Goal: Book appointment/travel/reservation

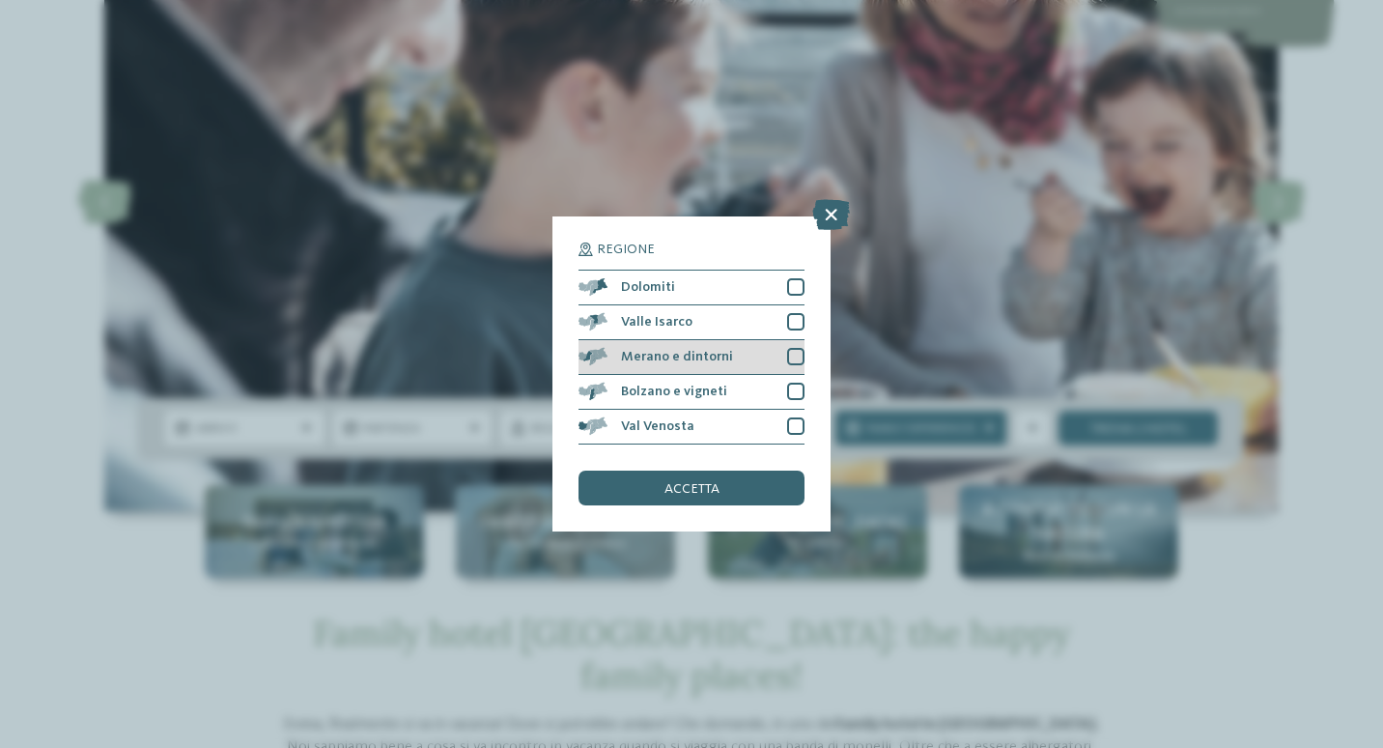
click at [793, 354] on div at bounding box center [795, 356] width 17 height 17
click at [692, 484] on span "accetta" at bounding box center [692, 489] width 55 height 14
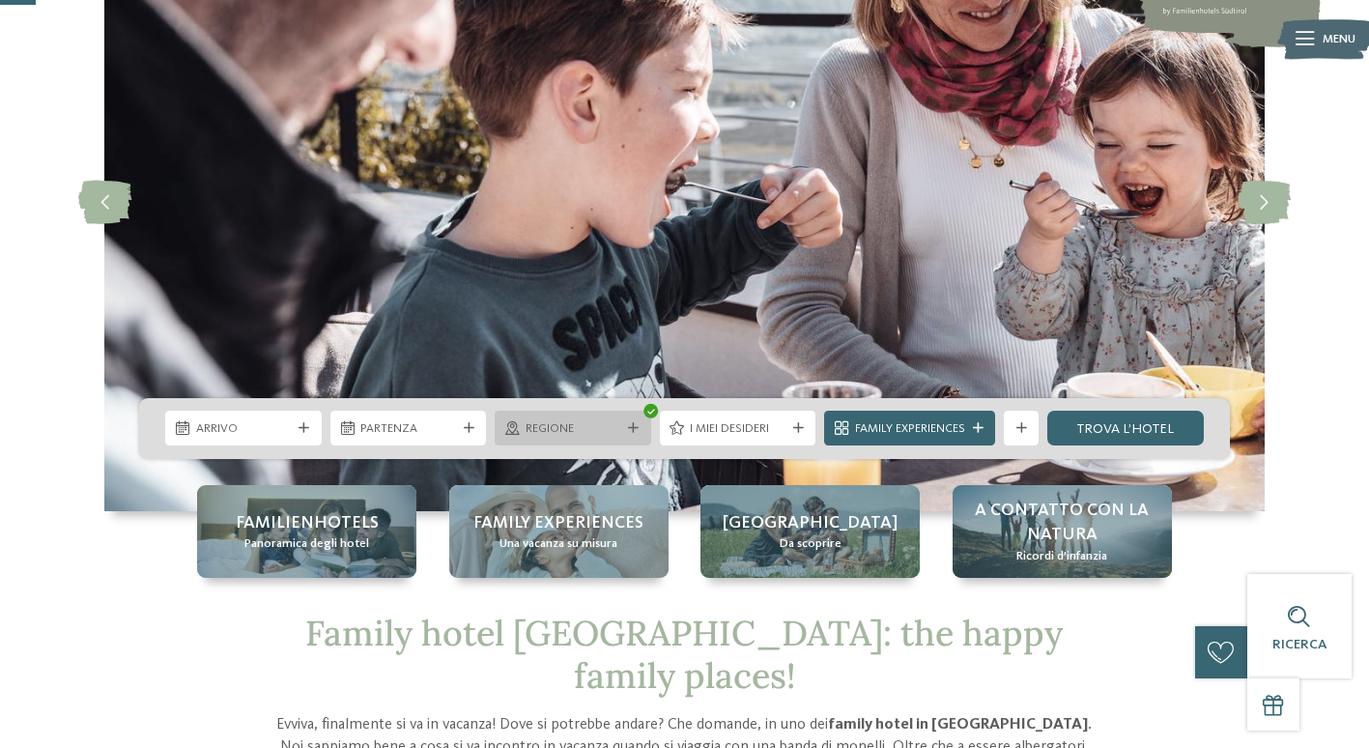
click at [633, 427] on icon at bounding box center [633, 428] width 11 height 11
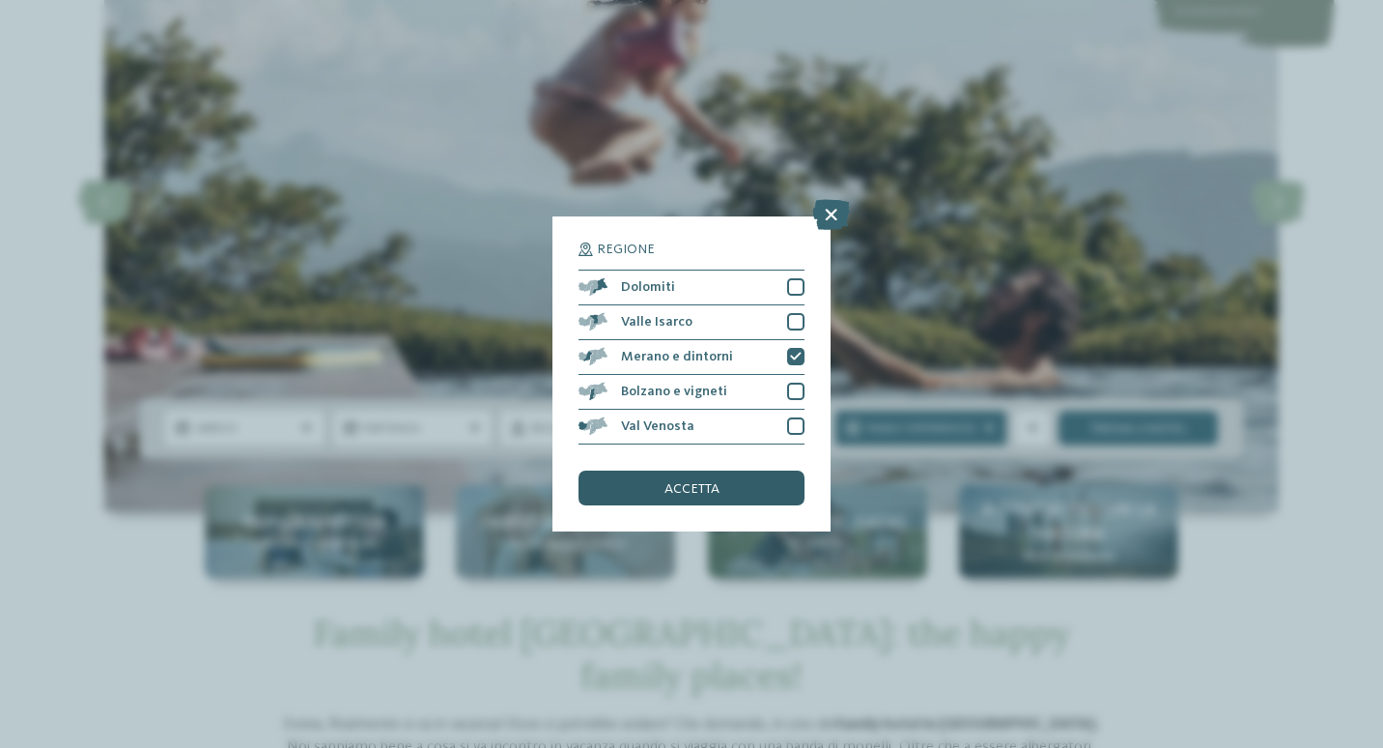
click at [700, 495] on span "accetta" at bounding box center [692, 489] width 55 height 14
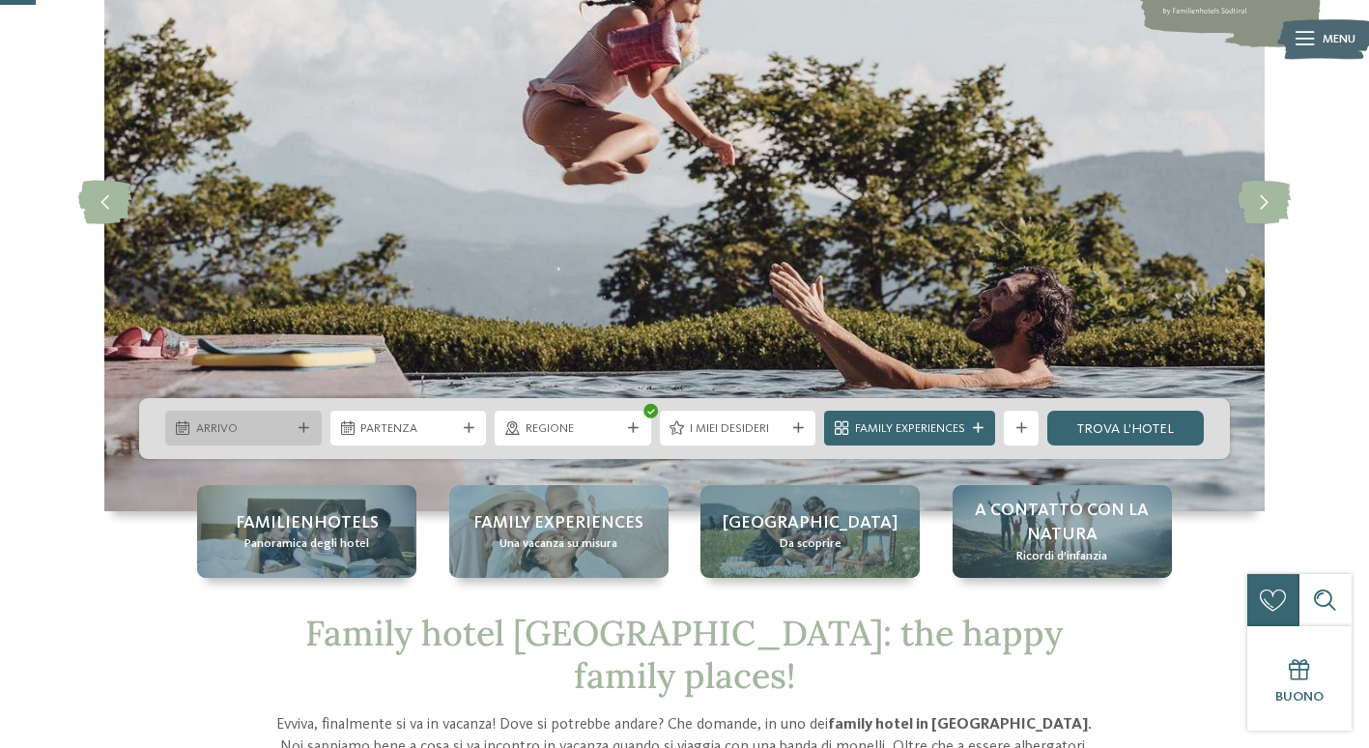
click at [296, 432] on div at bounding box center [304, 428] width 17 height 11
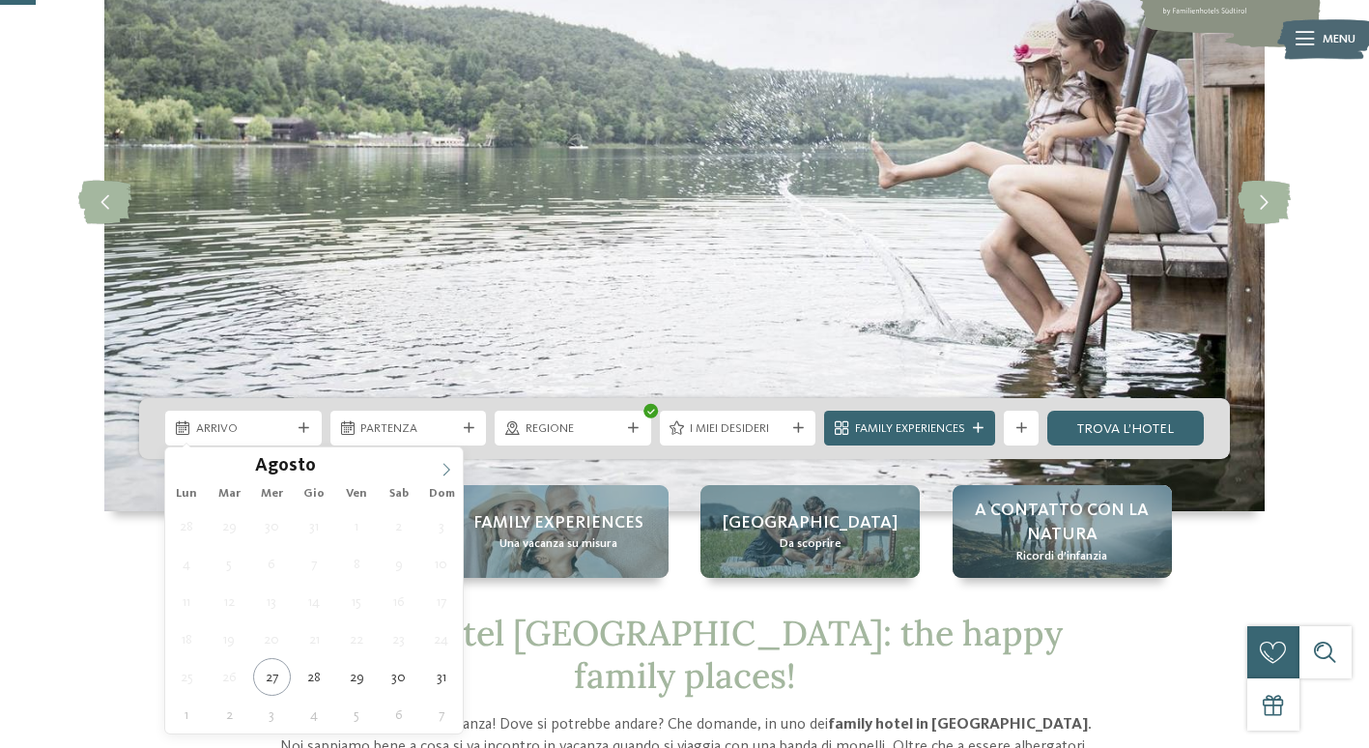
click at [446, 460] on span at bounding box center [446, 463] width 33 height 33
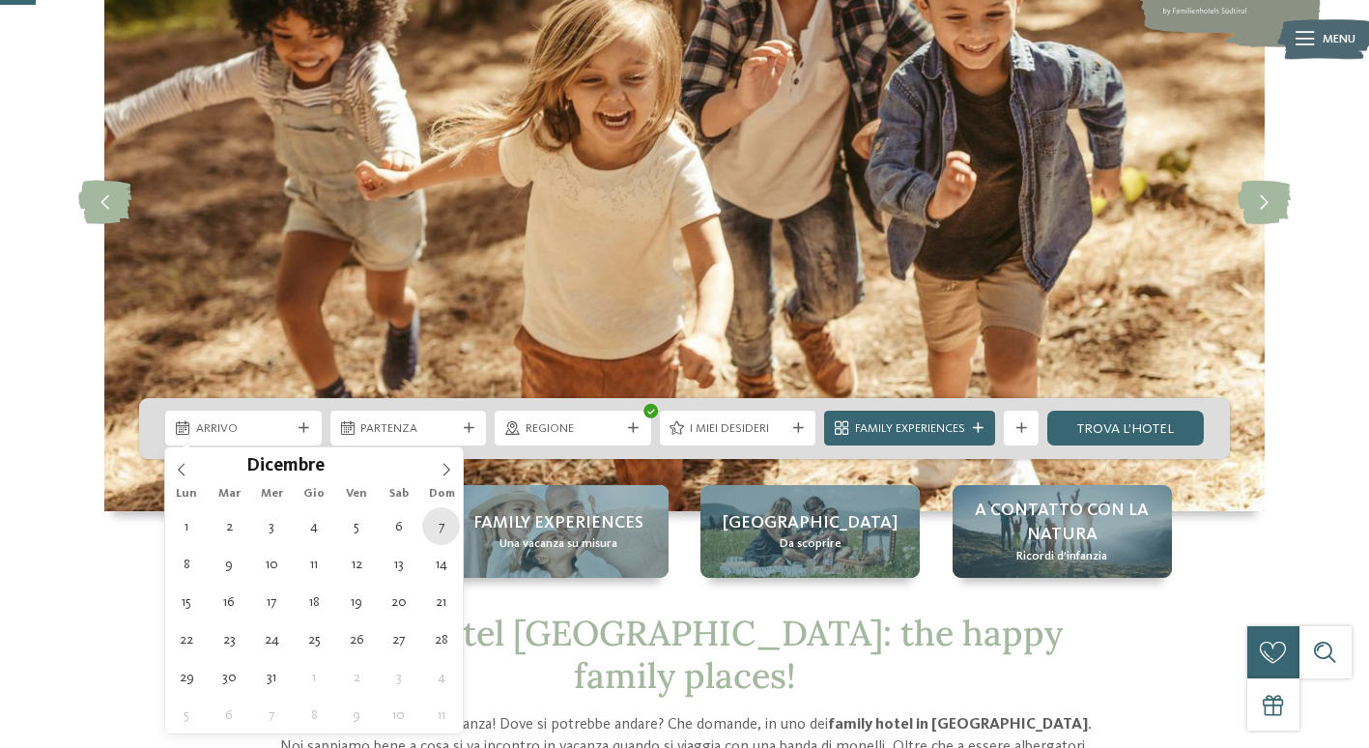
type div "07.12.2025"
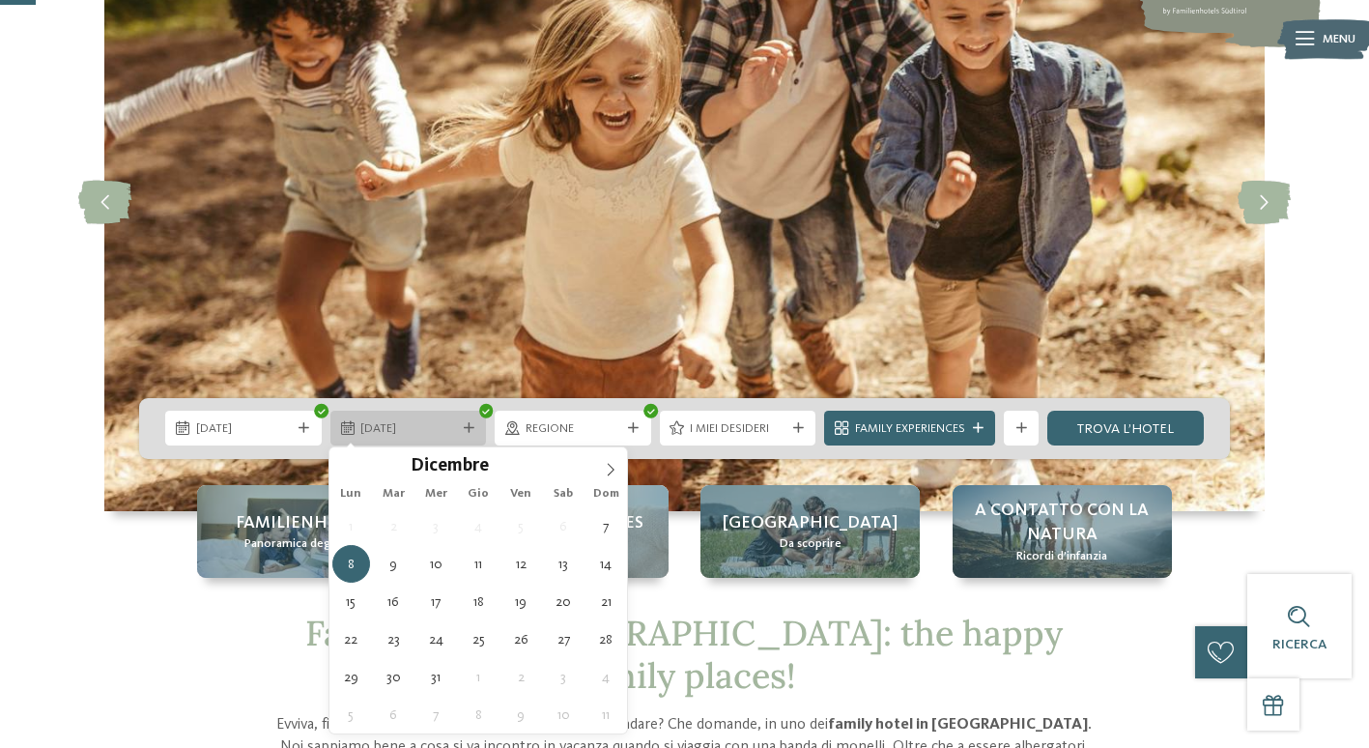
click at [448, 426] on span "08.12.2025" at bounding box center [408, 428] width 96 height 17
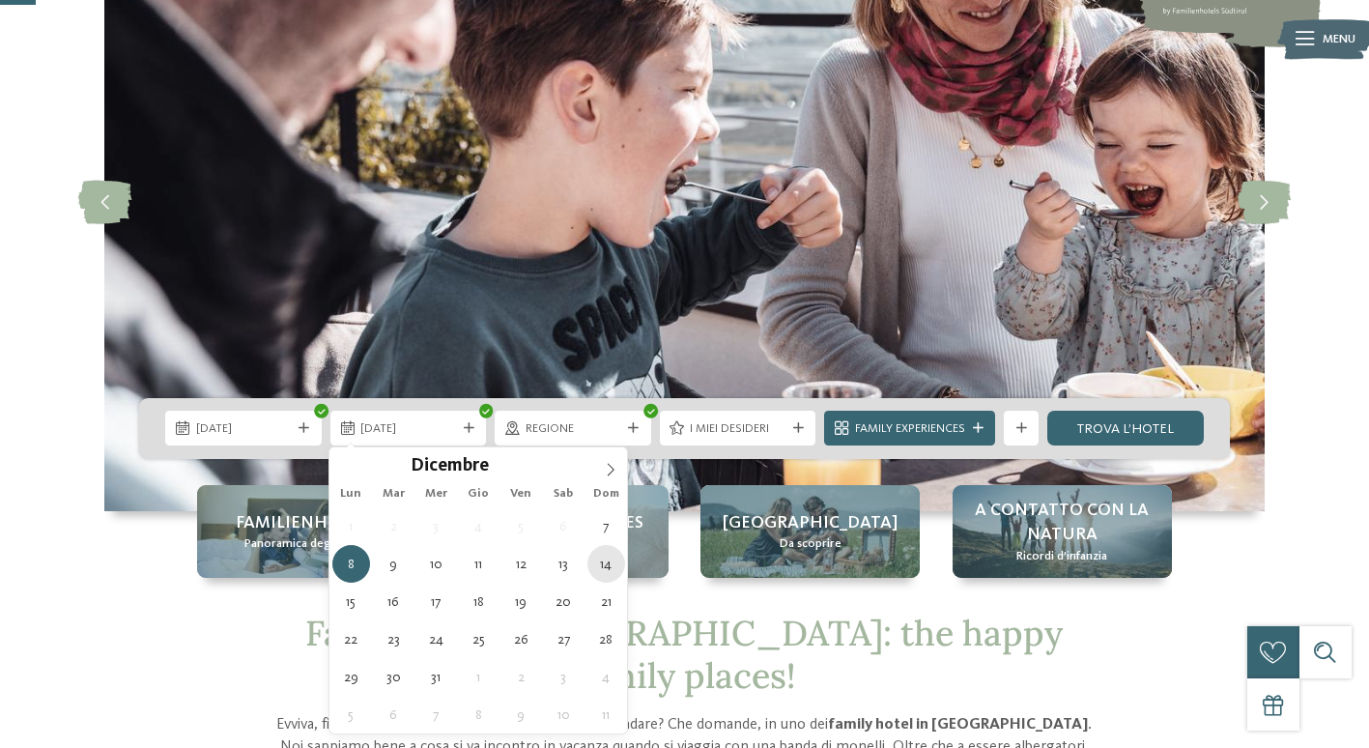
type div "14.12.2025"
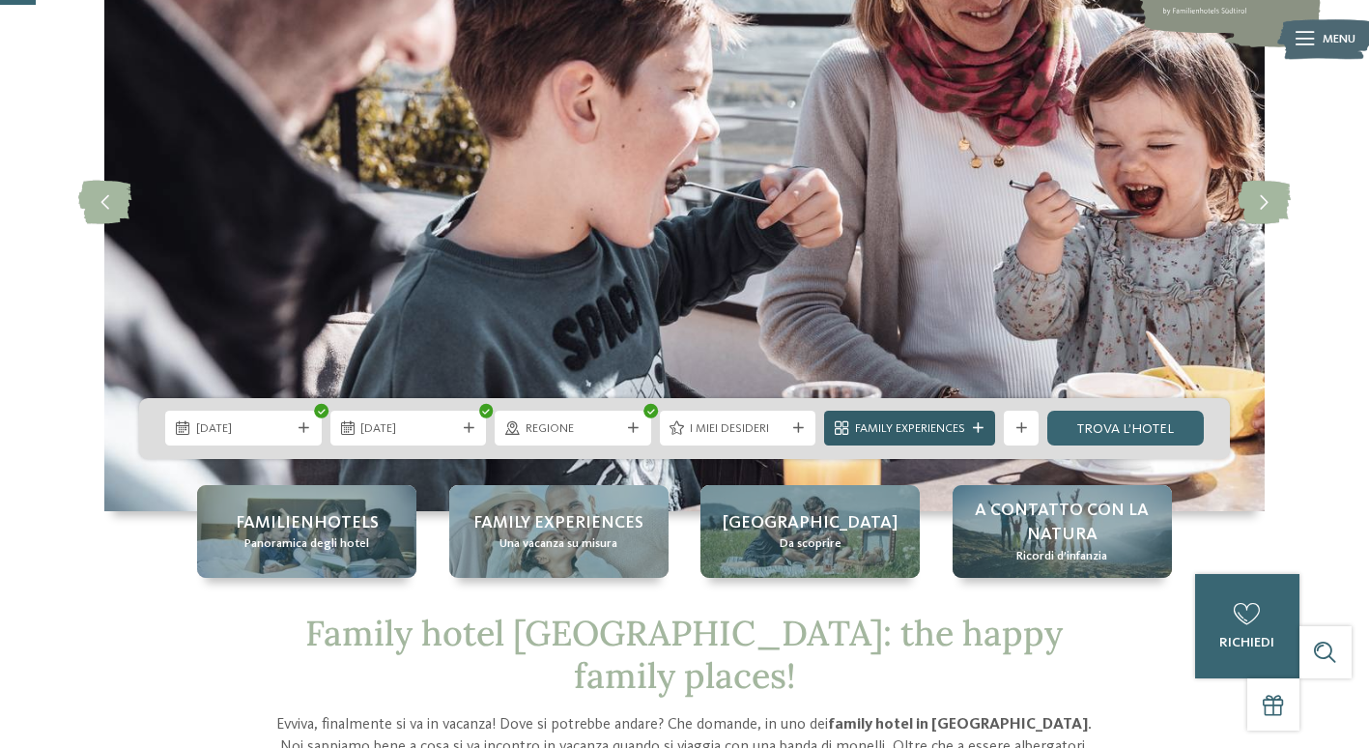
drag, startPoint x: 1098, startPoint y: 427, endPoint x: 968, endPoint y: 440, distance: 131.1
click at [1098, 427] on link "trova l’hotel" at bounding box center [1125, 427] width 156 height 35
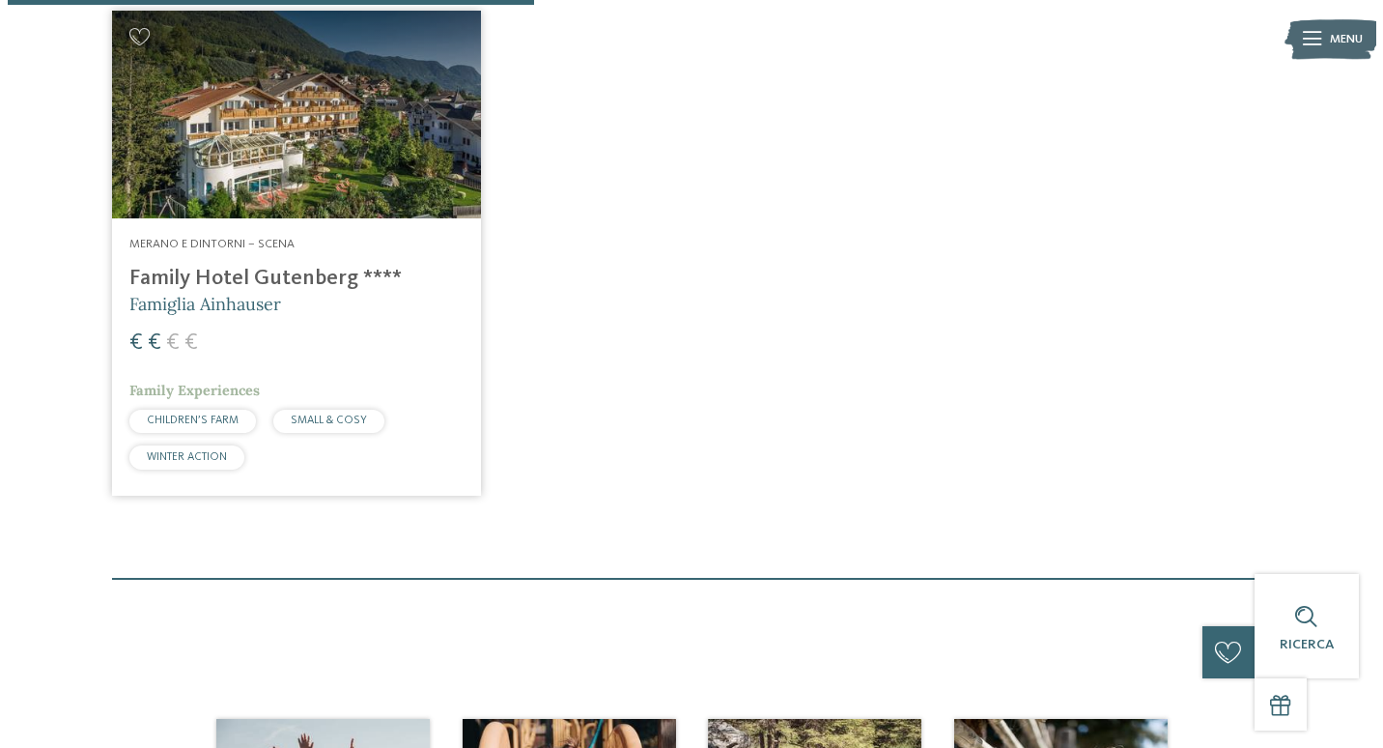
scroll to position [560, 0]
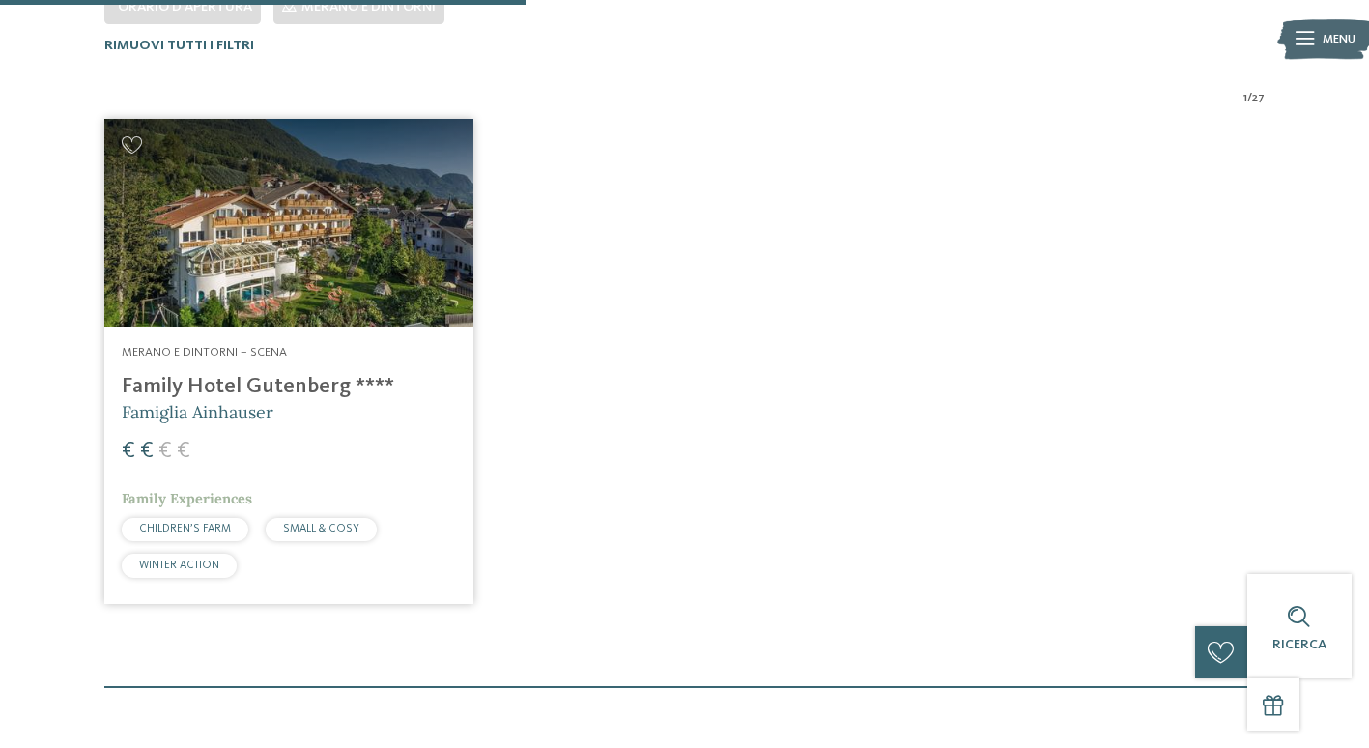
click at [258, 378] on h4 "Family Hotel Gutenberg ****" at bounding box center [289, 387] width 334 height 26
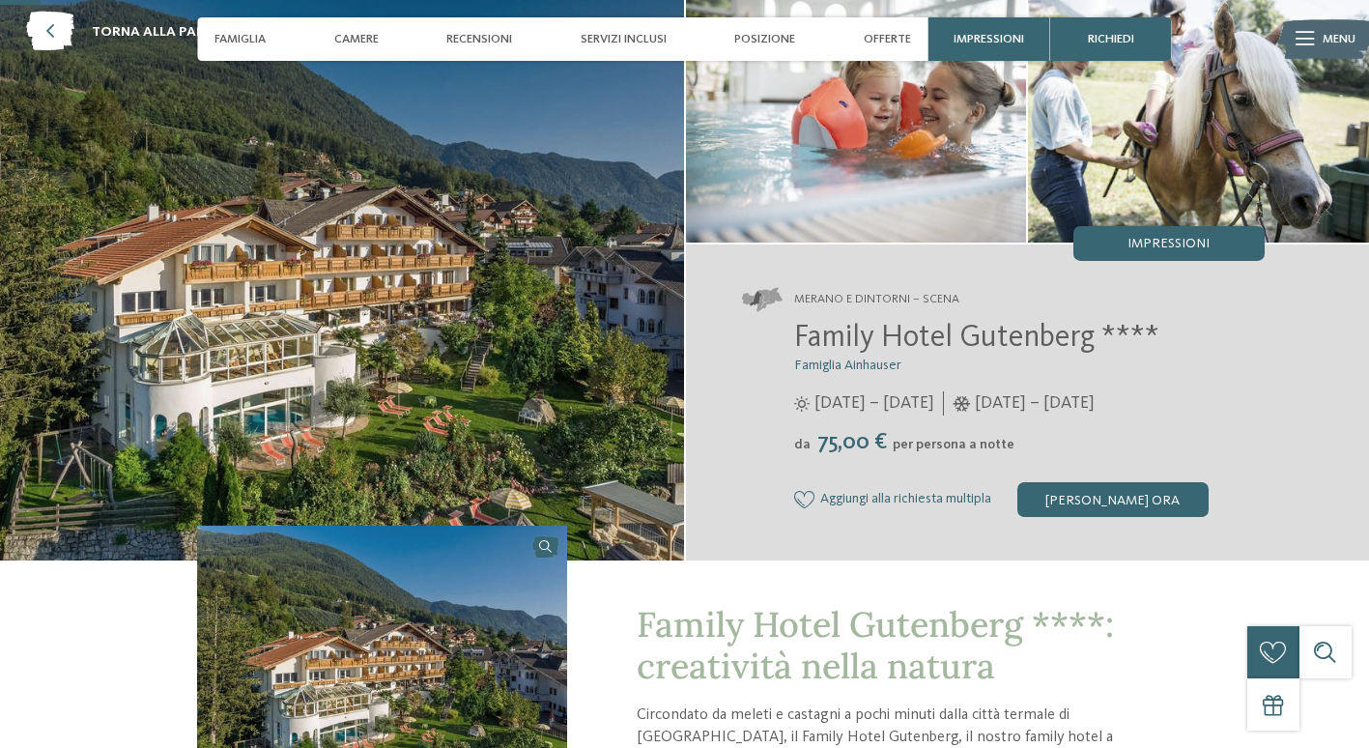
scroll to position [97, 0]
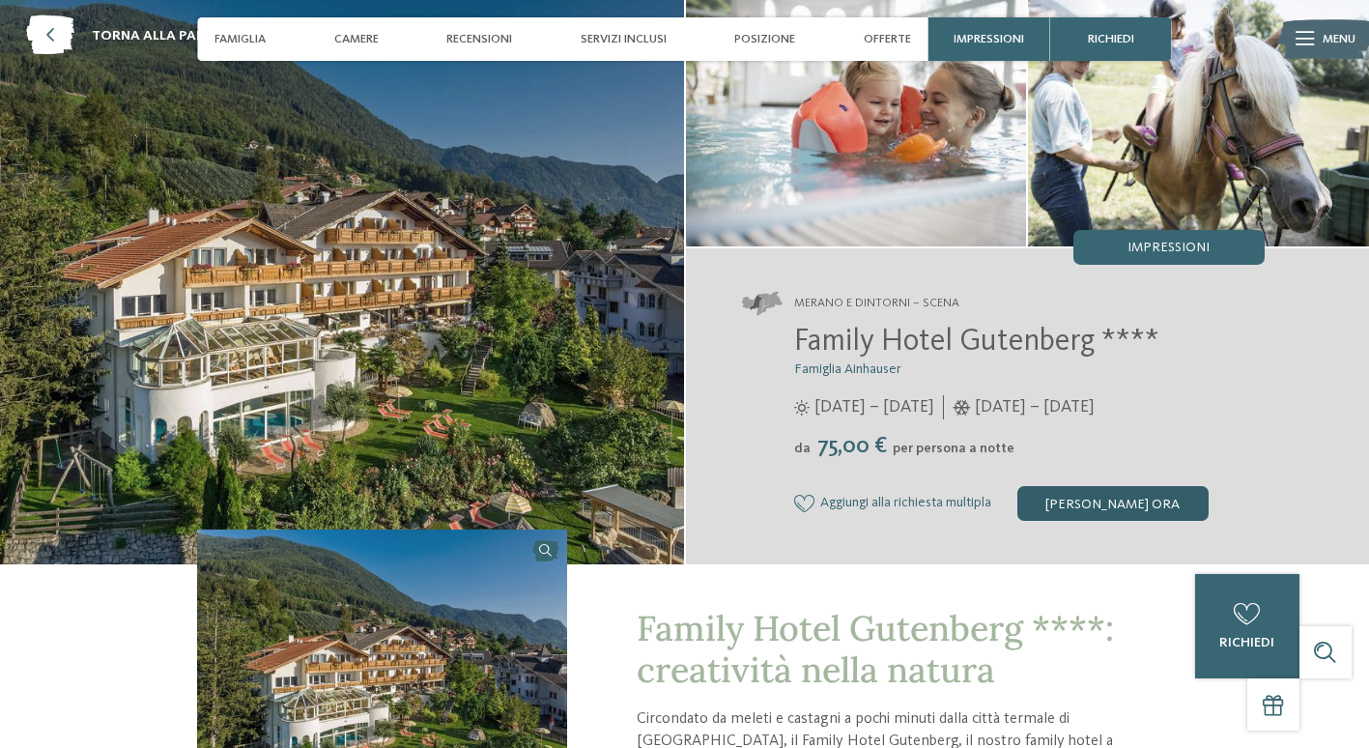
click at [1085, 503] on div "[PERSON_NAME] ora" at bounding box center [1112, 503] width 191 height 35
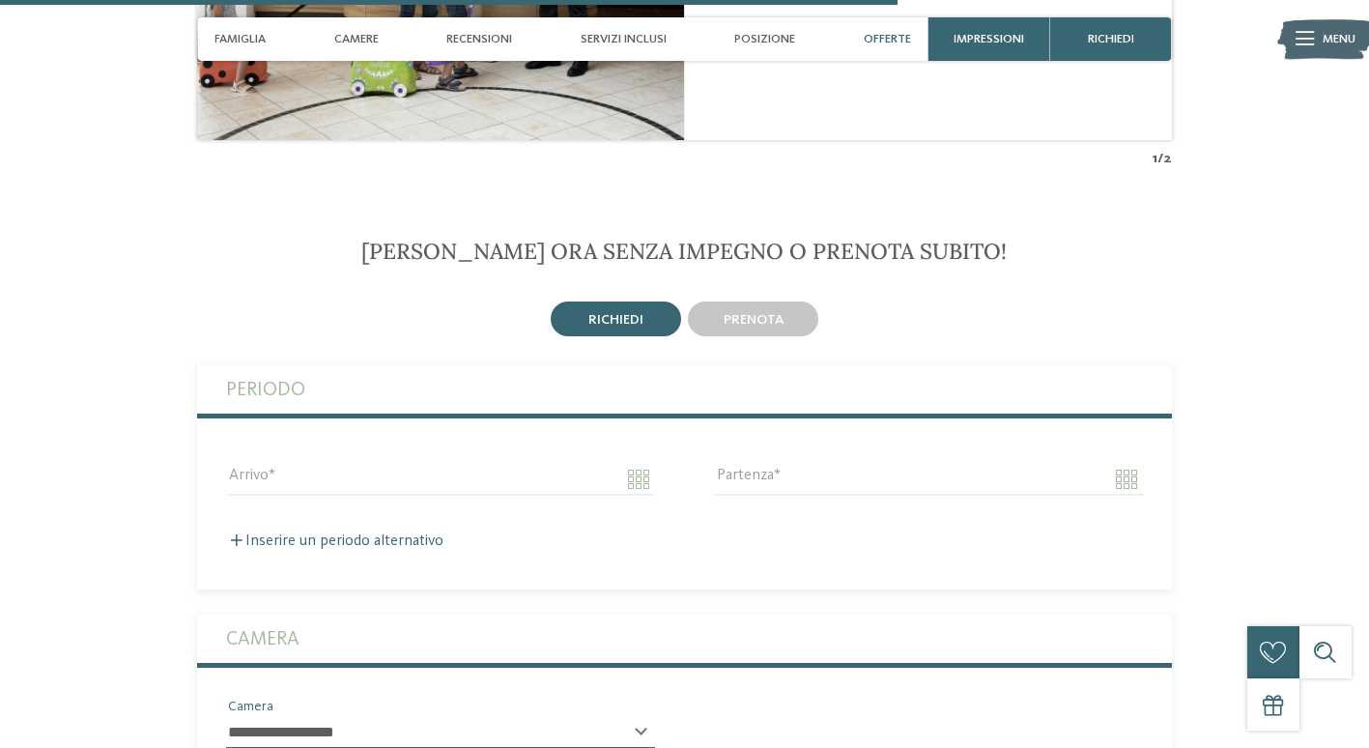
scroll to position [3521, 0]
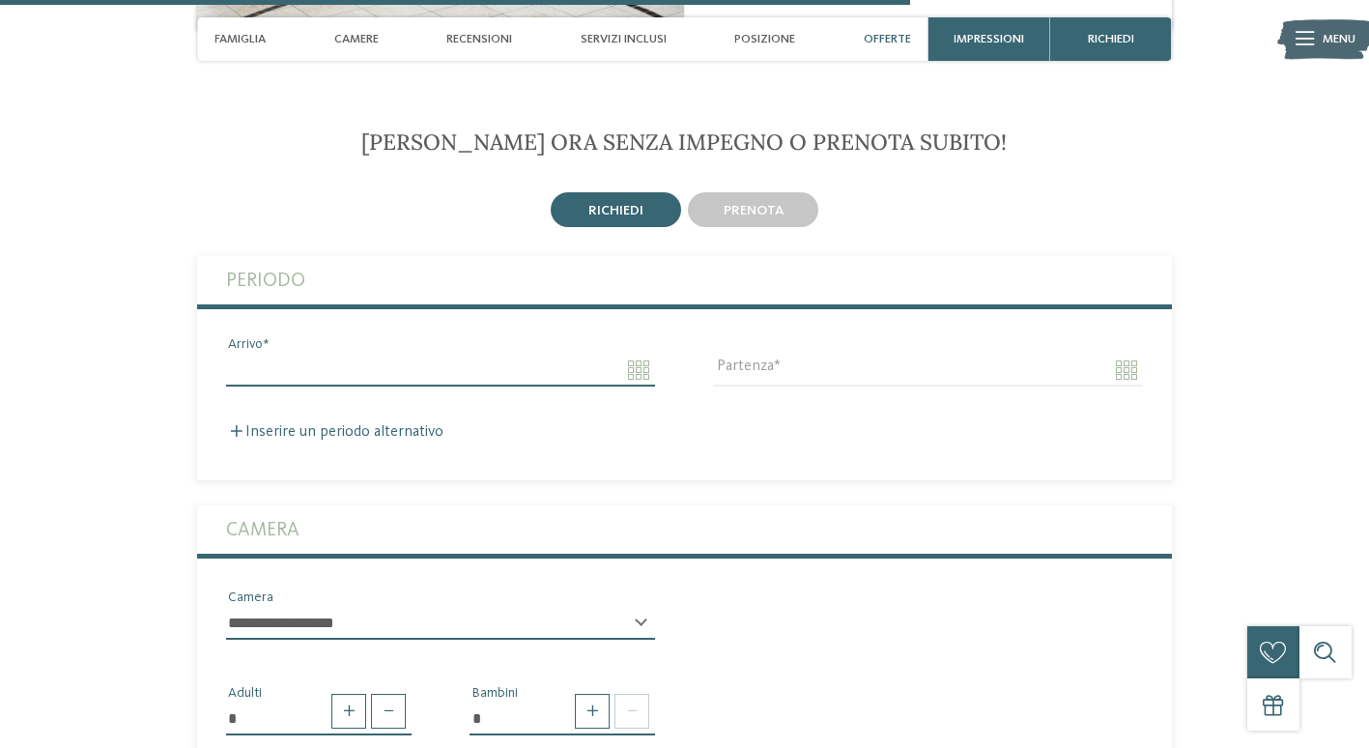
click at [637, 354] on input "Arrivo" at bounding box center [440, 370] width 429 height 33
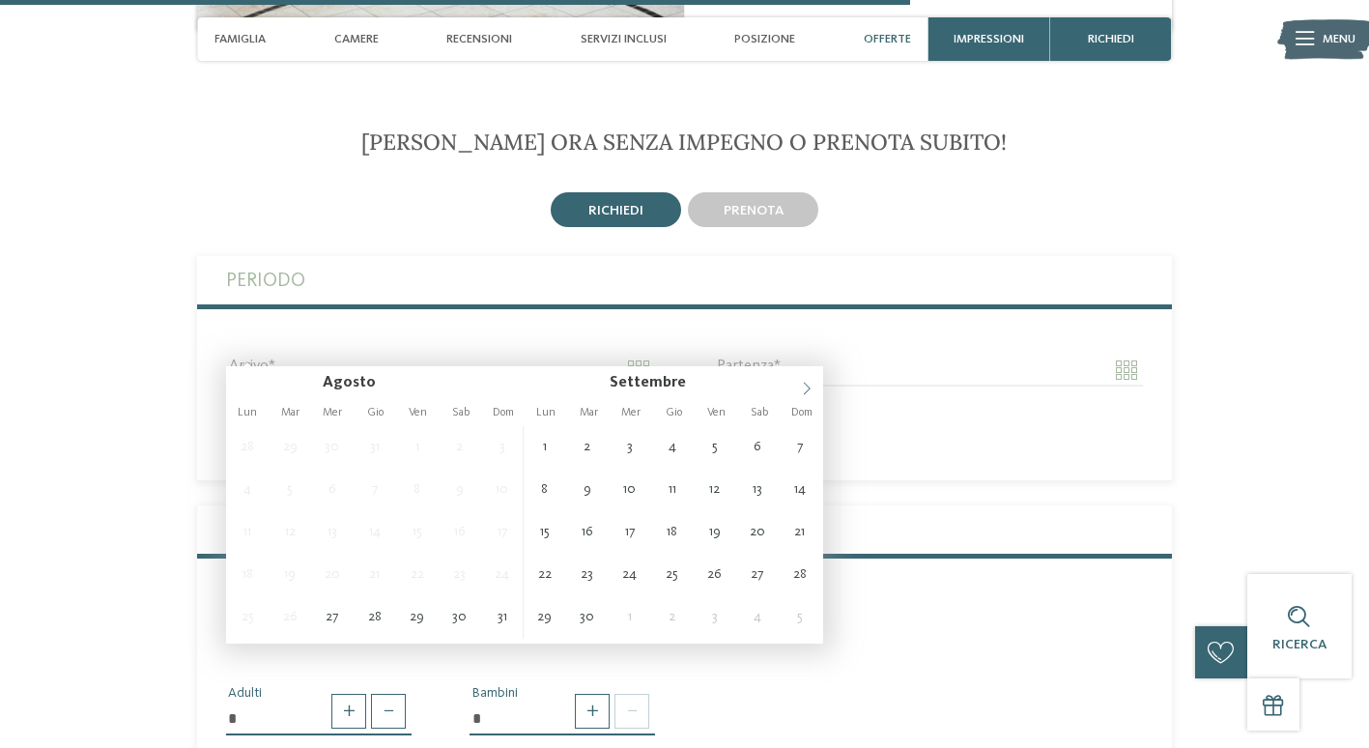
click at [800, 385] on icon at bounding box center [807, 389] width 14 height 14
type input "**********"
type input "****"
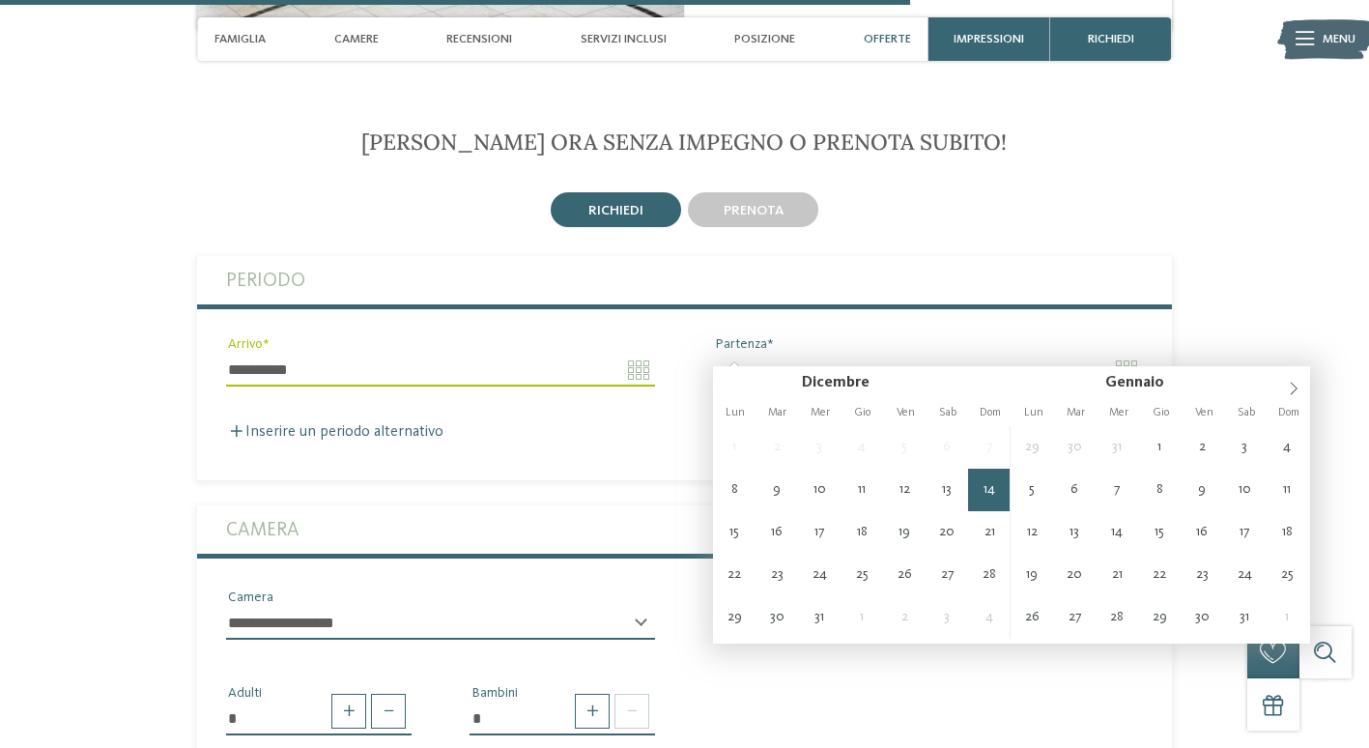
type input "**********"
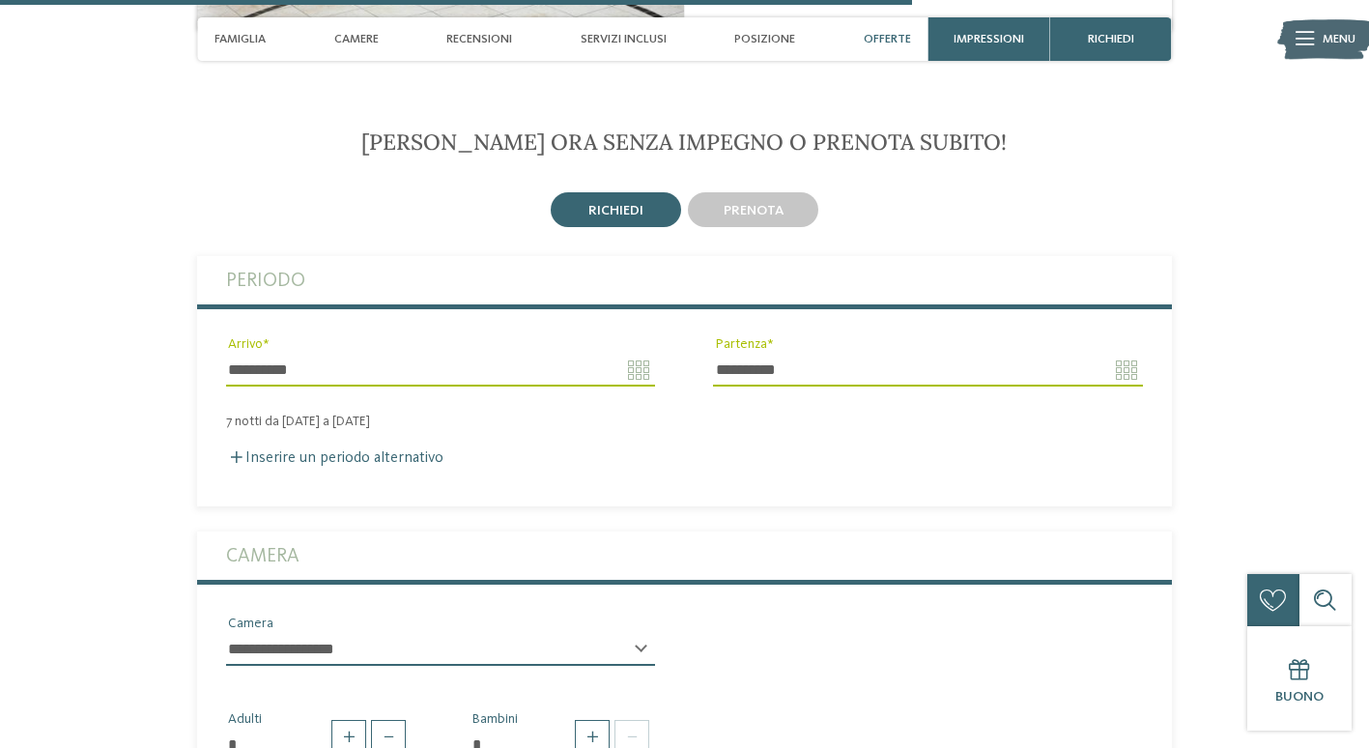
scroll to position [3714, 0]
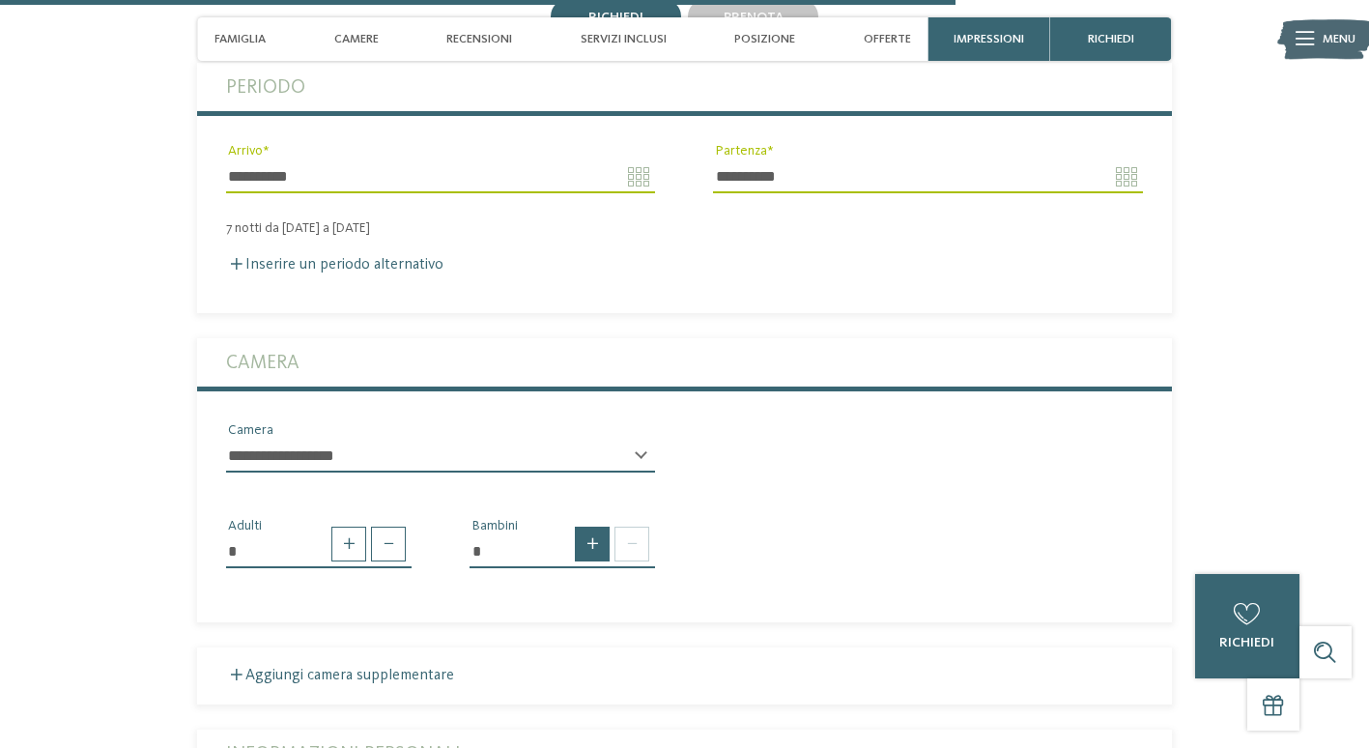
click at [591, 526] on span at bounding box center [592, 543] width 35 height 35
type input "*"
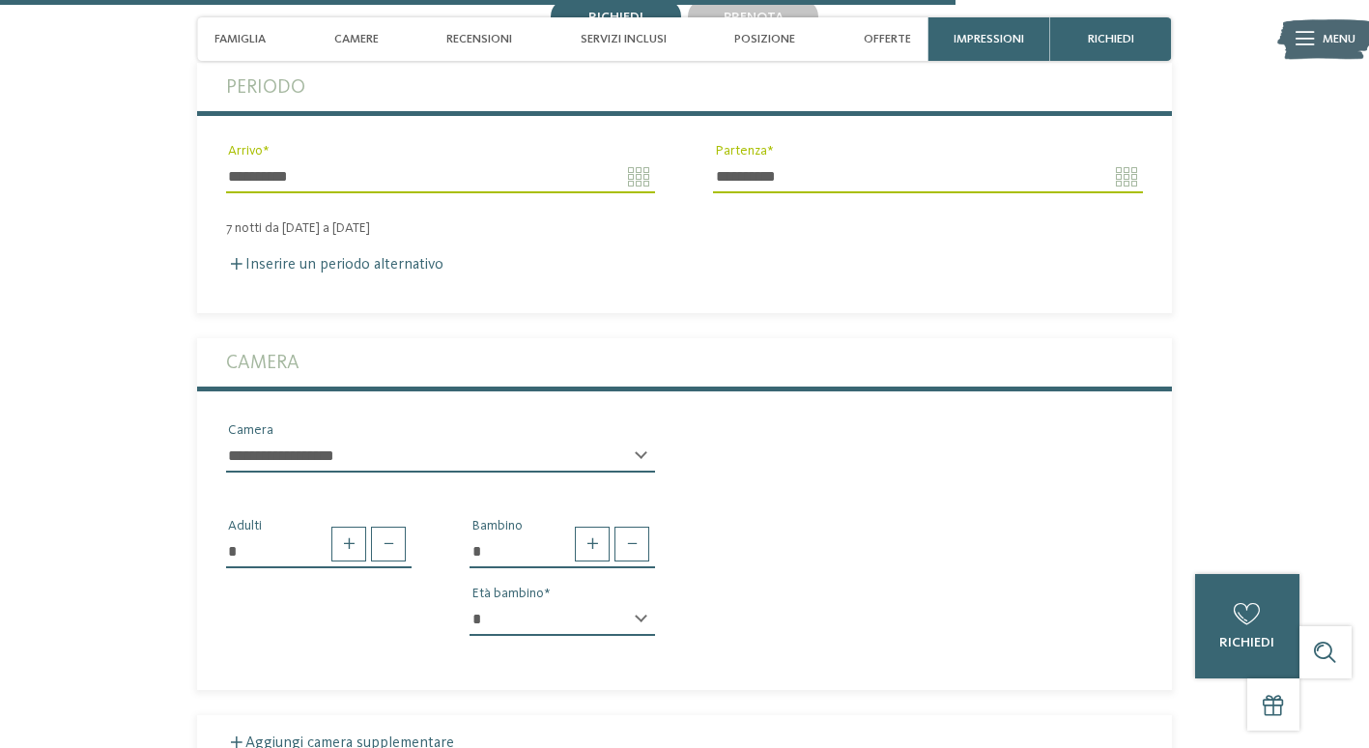
click at [646, 603] on select "* * * * * * * * * * * ** ** ** ** ** ** ** **" at bounding box center [561, 619] width 185 height 33
select select "*"
click at [469, 603] on select "* * * * * * * * * * * ** ** ** ** ** ** ** **" at bounding box center [561, 619] width 185 height 33
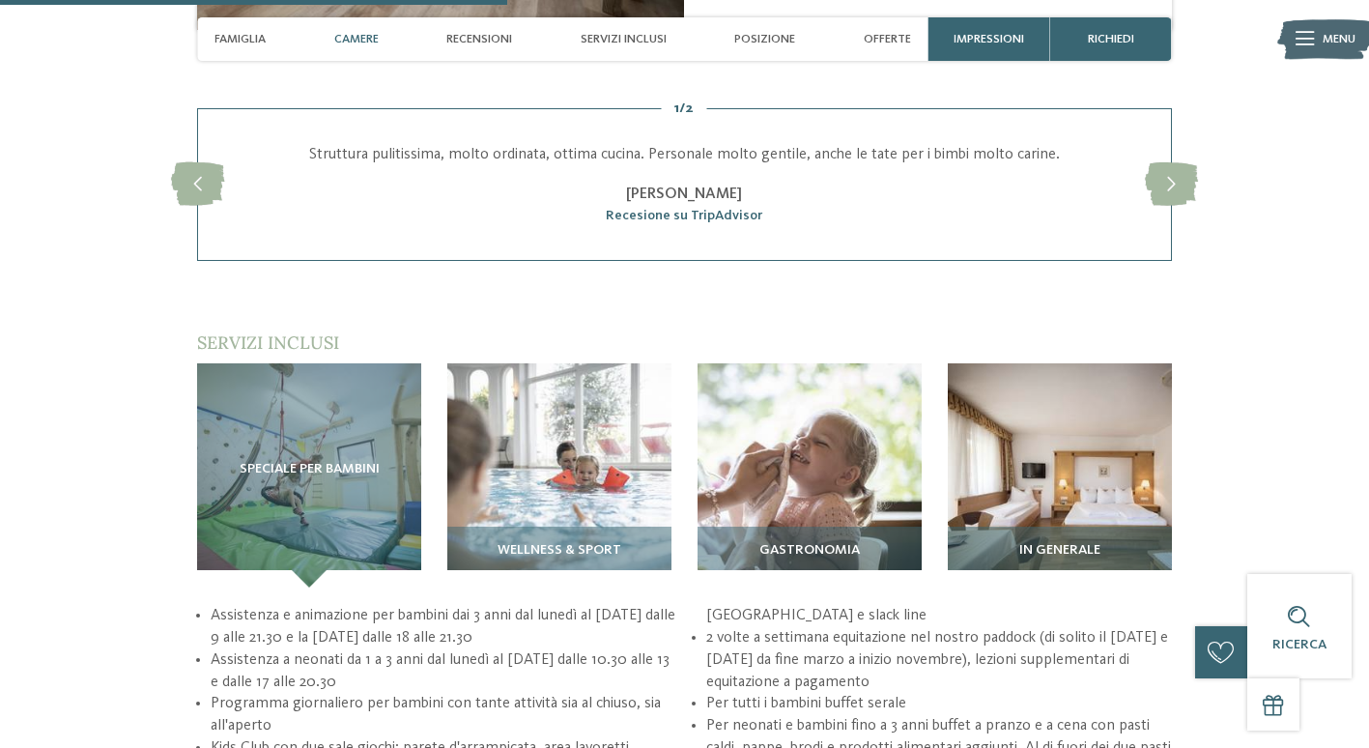
scroll to position [1975, 0]
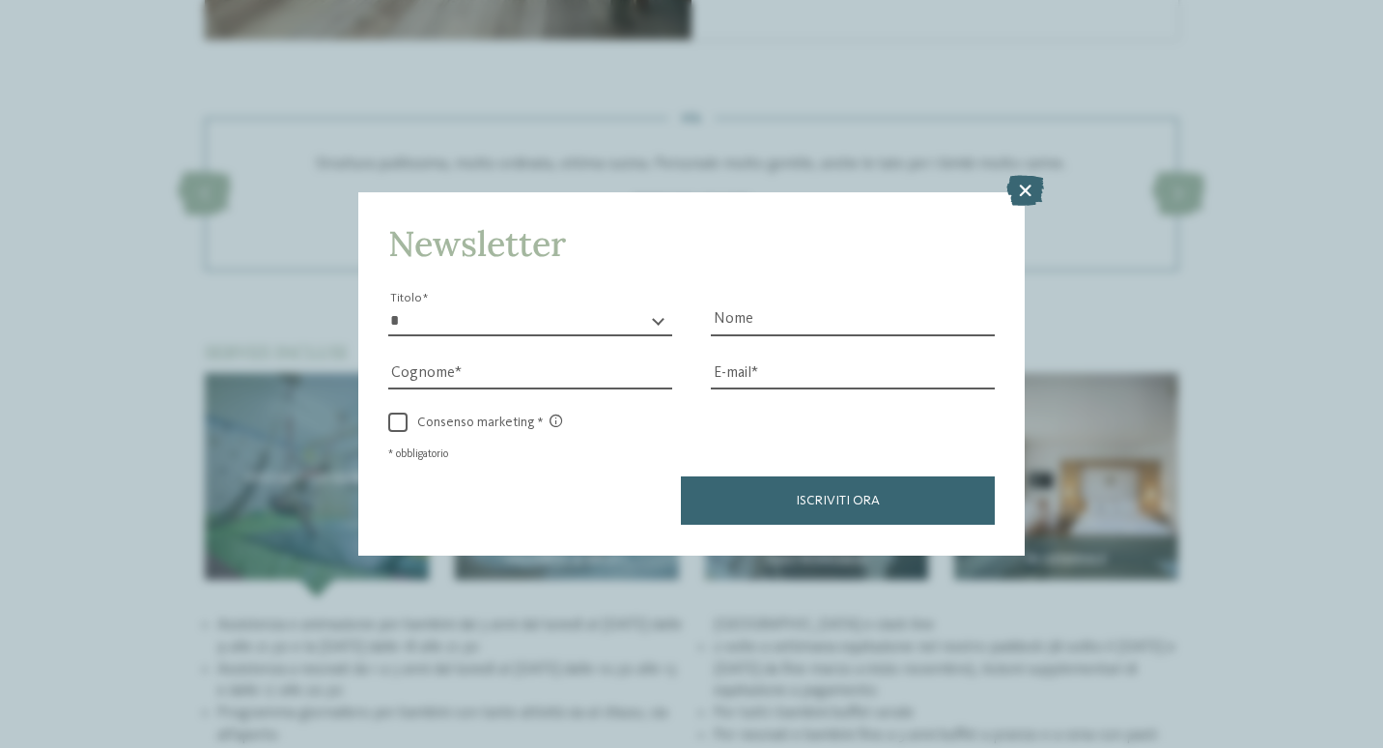
click at [1026, 188] on icon at bounding box center [1025, 191] width 38 height 31
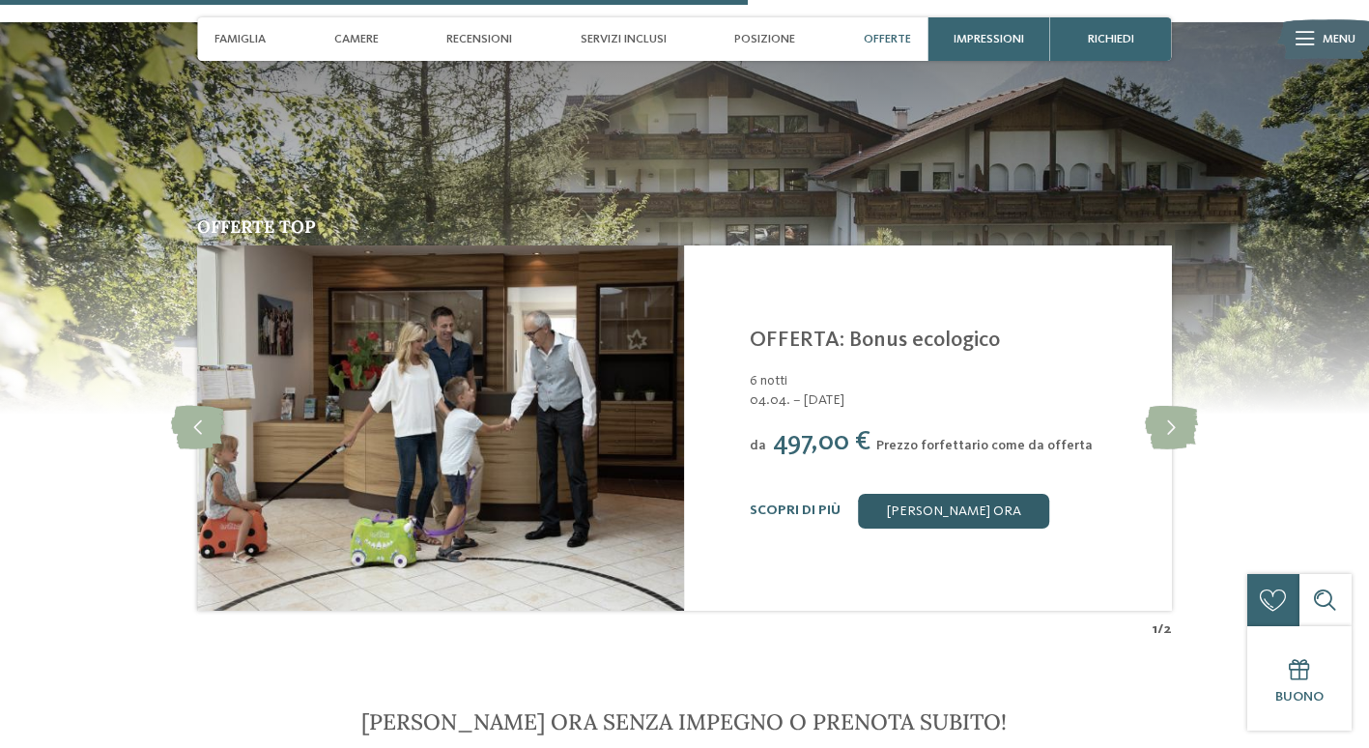
click at [935, 494] on link "[PERSON_NAME] ora" at bounding box center [953, 511] width 191 height 35
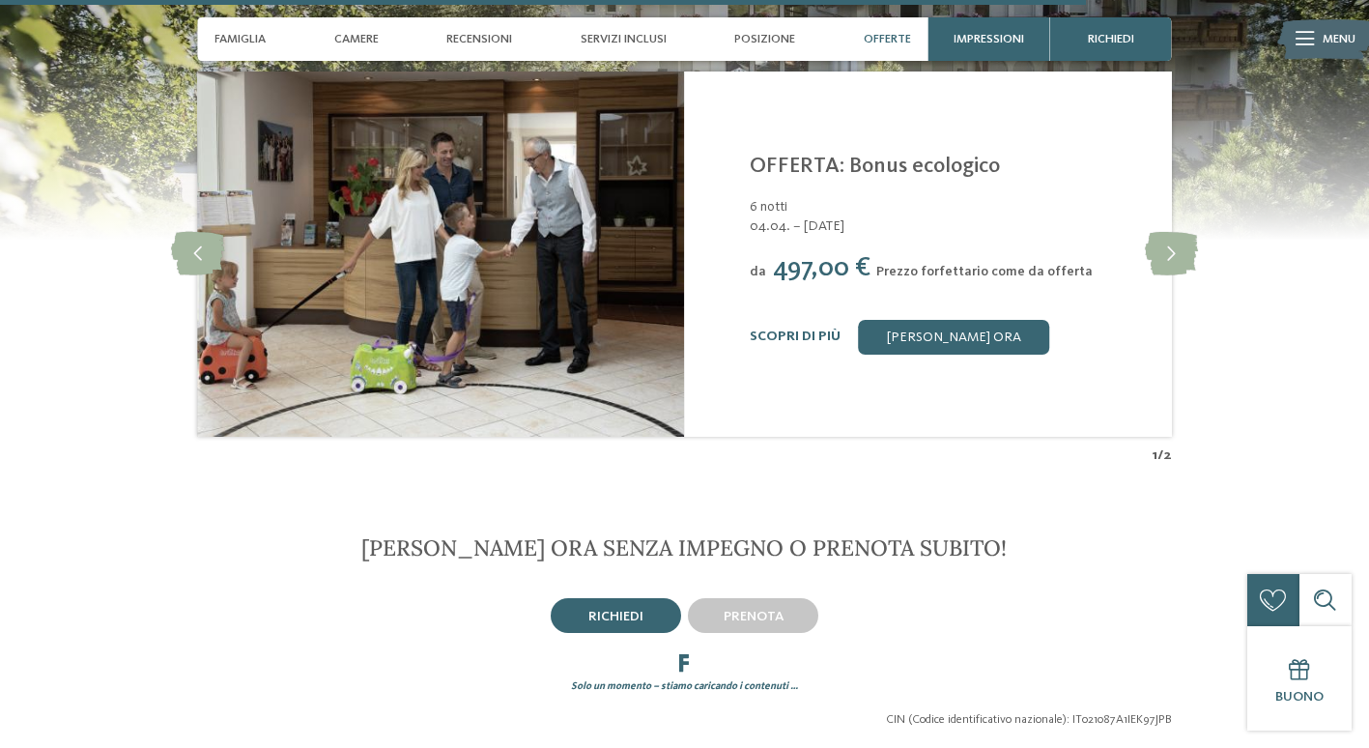
scroll to position [3098, 0]
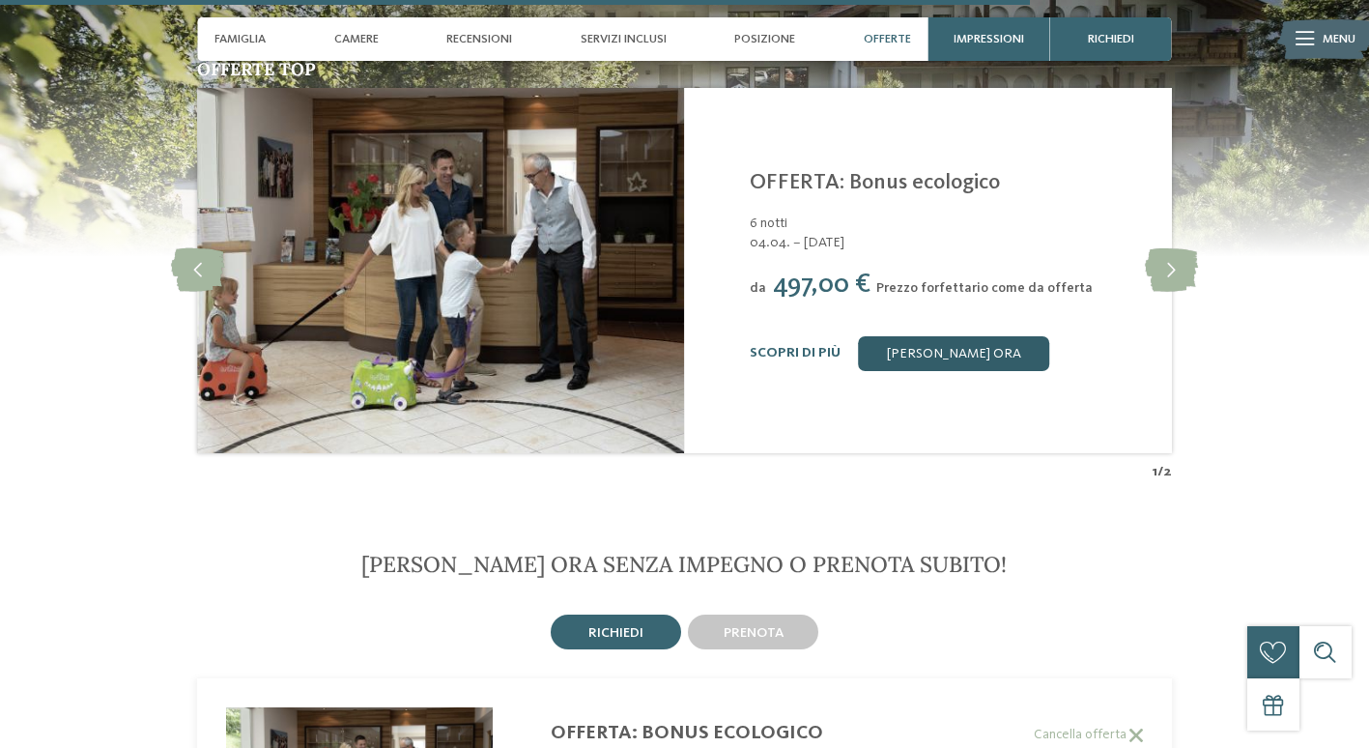
click at [953, 342] on link "[PERSON_NAME] ora" at bounding box center [953, 353] width 191 height 35
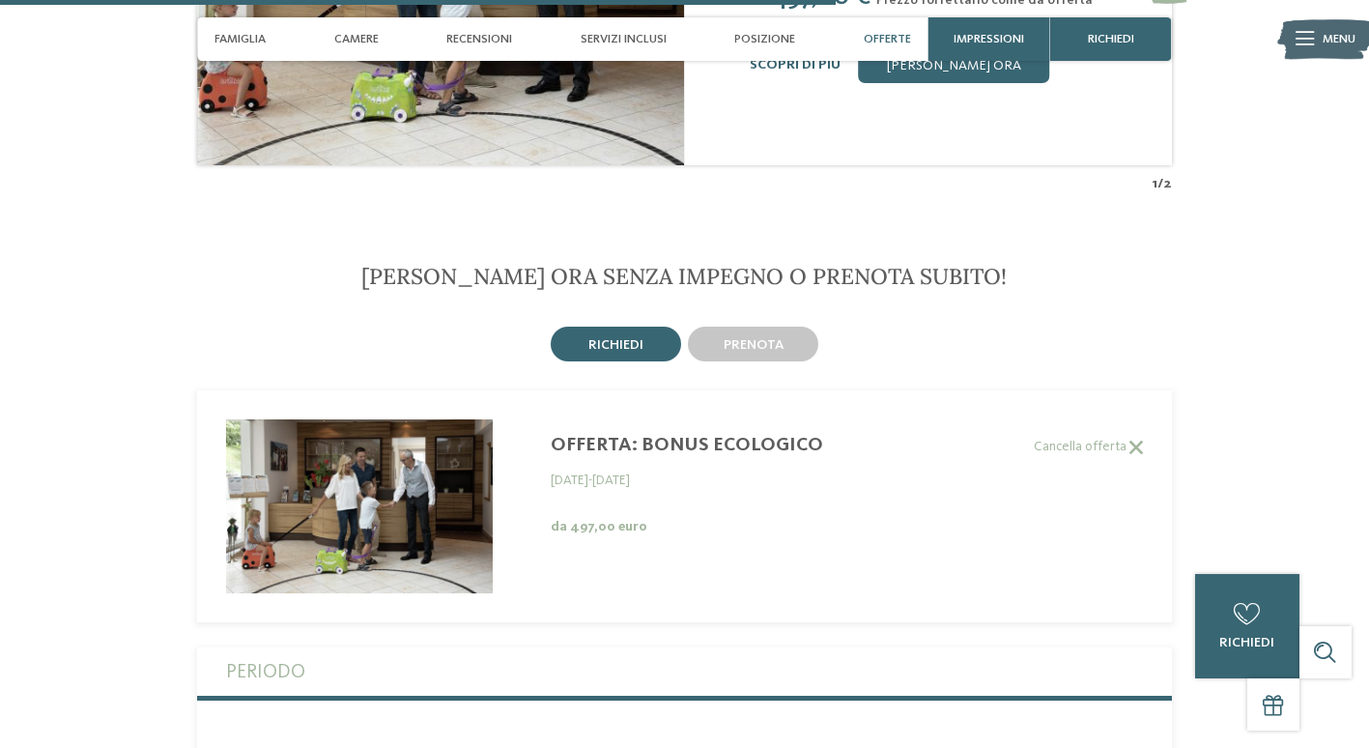
scroll to position [3388, 0]
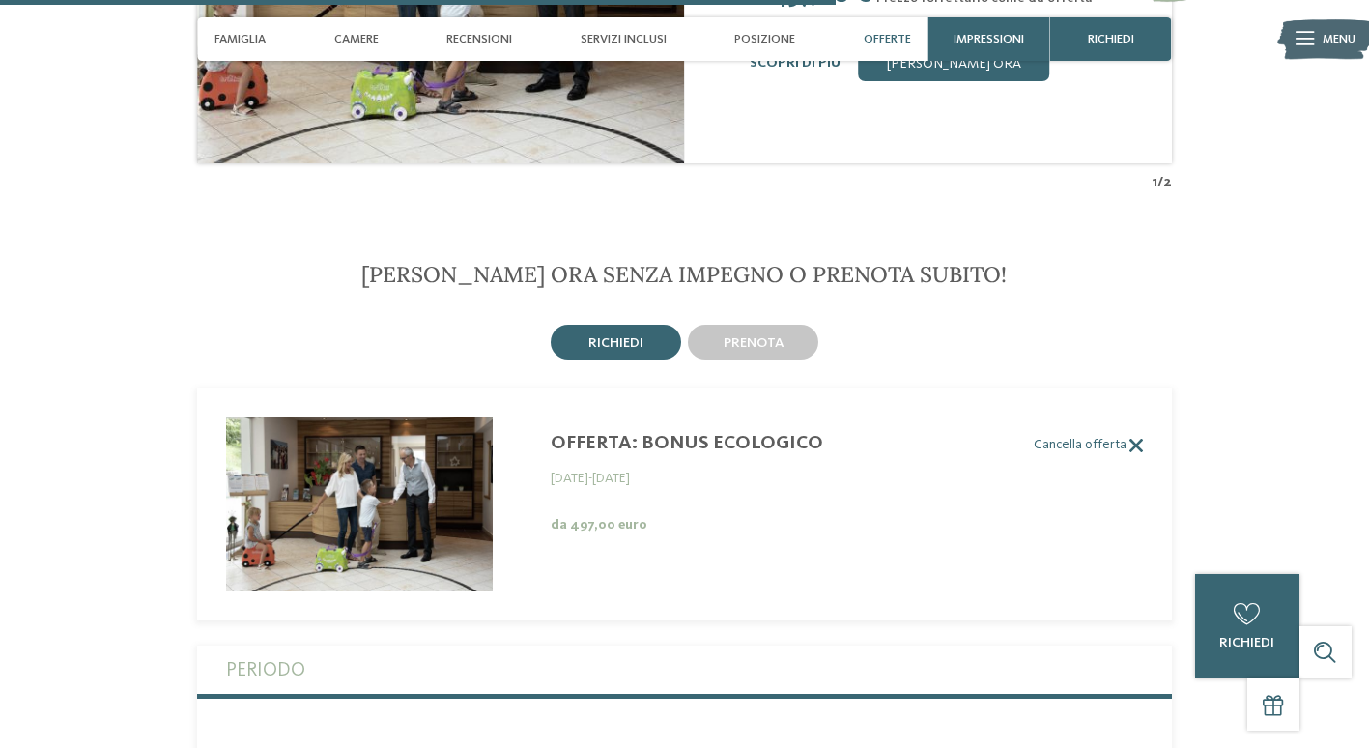
click at [671, 437] on label "Cancella offerta" at bounding box center [670, 445] width 946 height 16
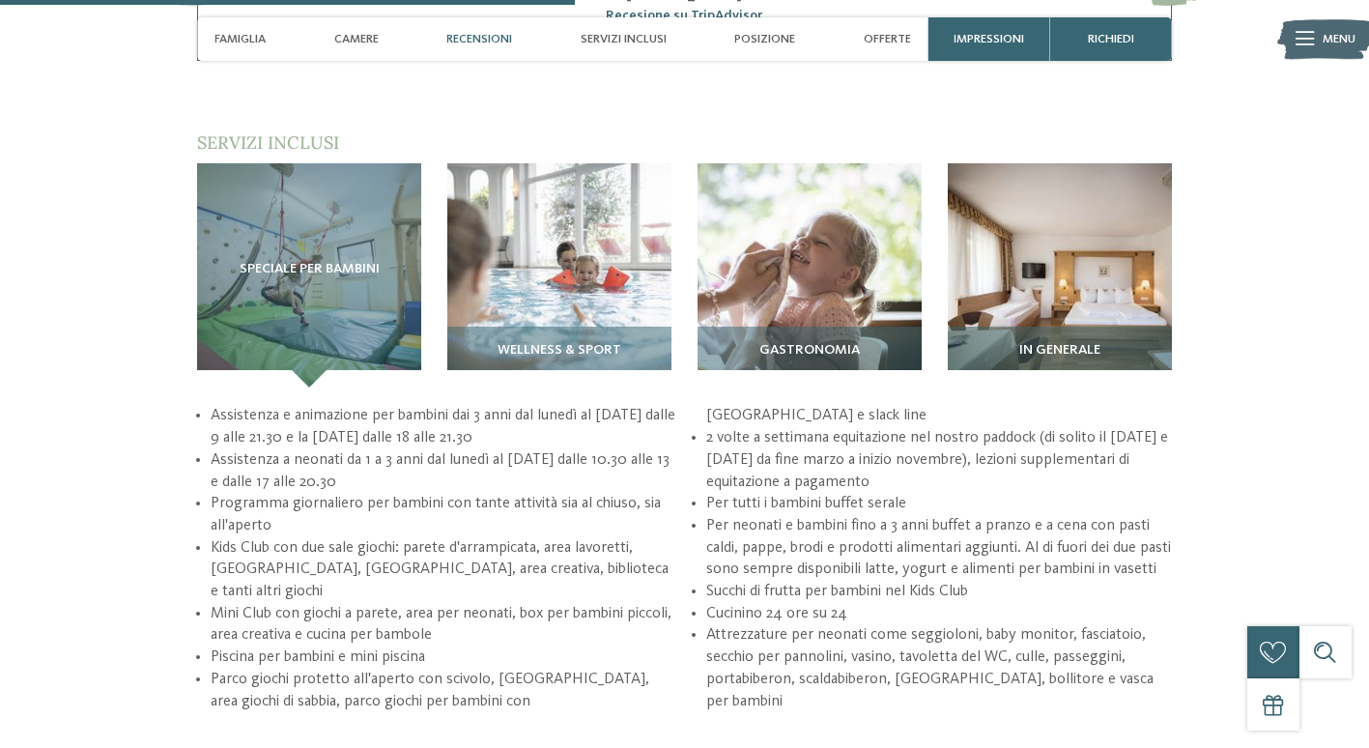
scroll to position [2133, 0]
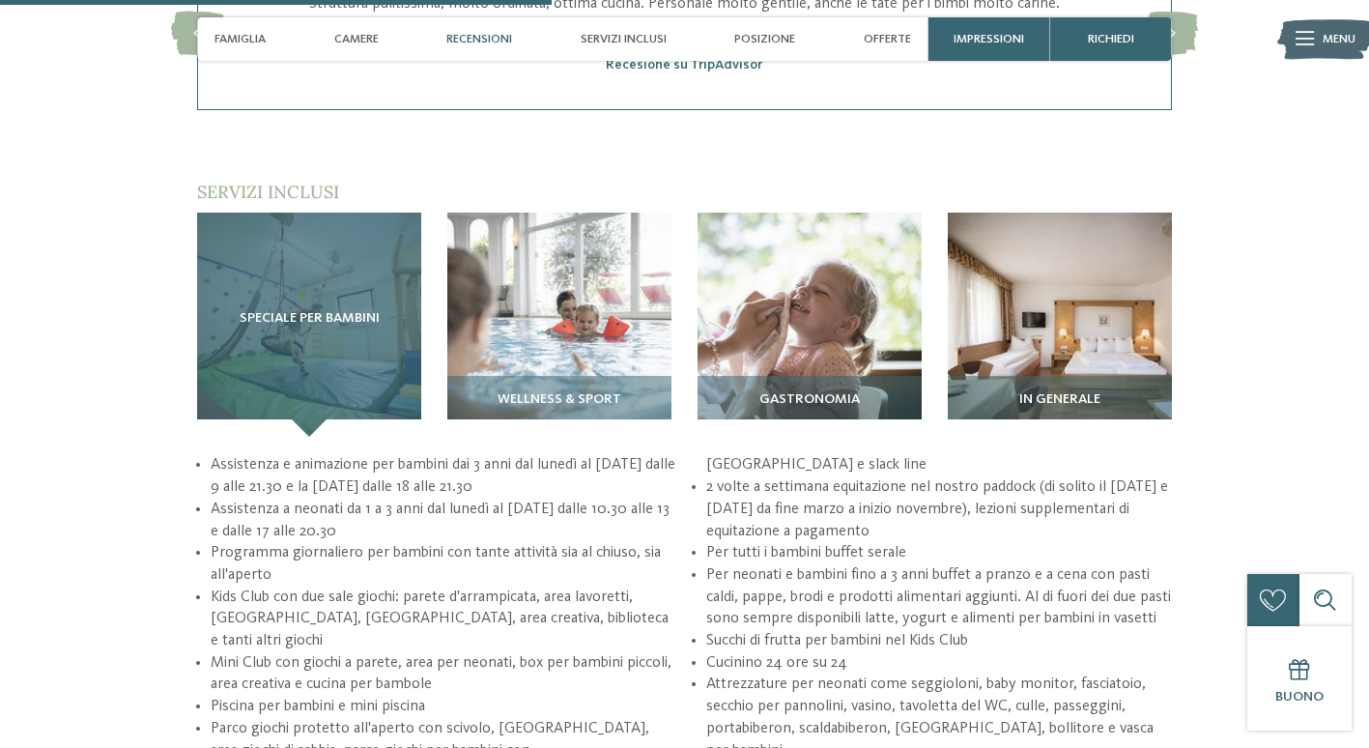
click at [354, 368] on div "Speciale per bambini" at bounding box center [309, 324] width 224 height 224
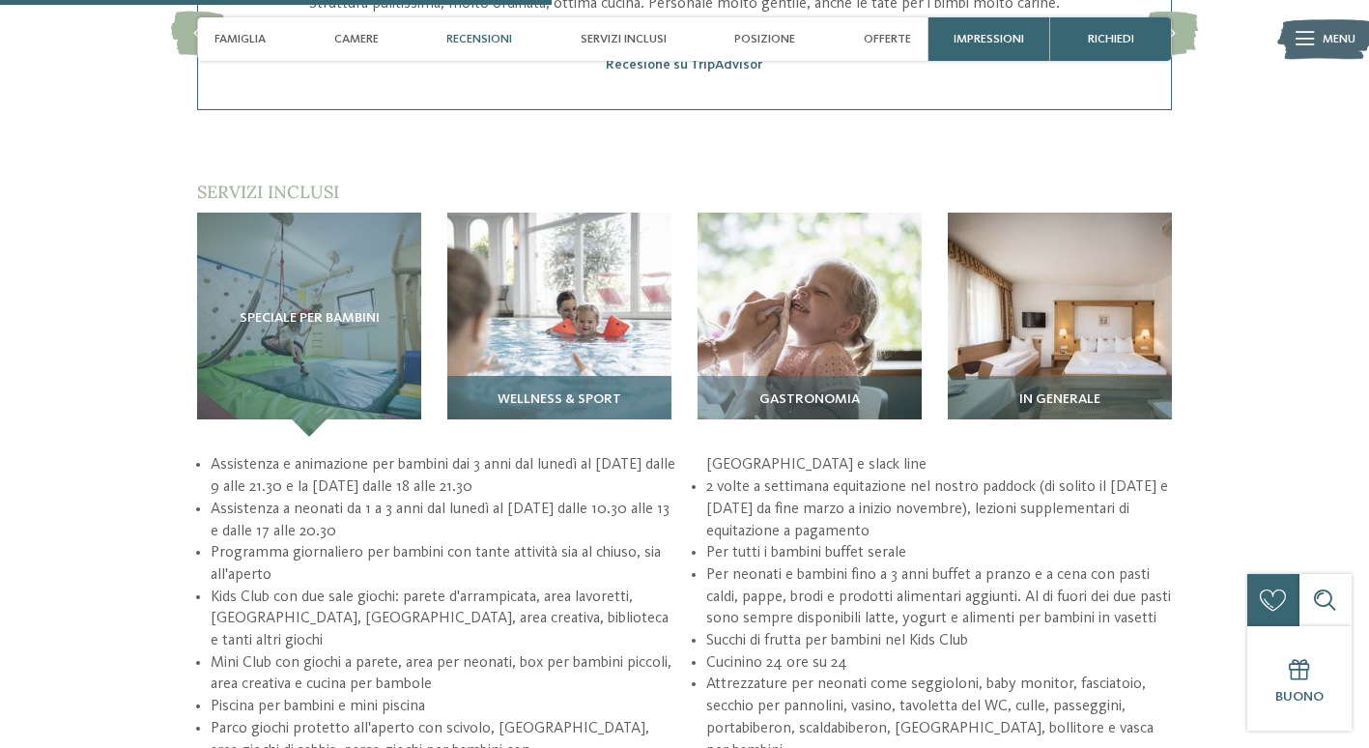
click at [556, 408] on span "Wellness & Sport" at bounding box center [559, 399] width 124 height 15
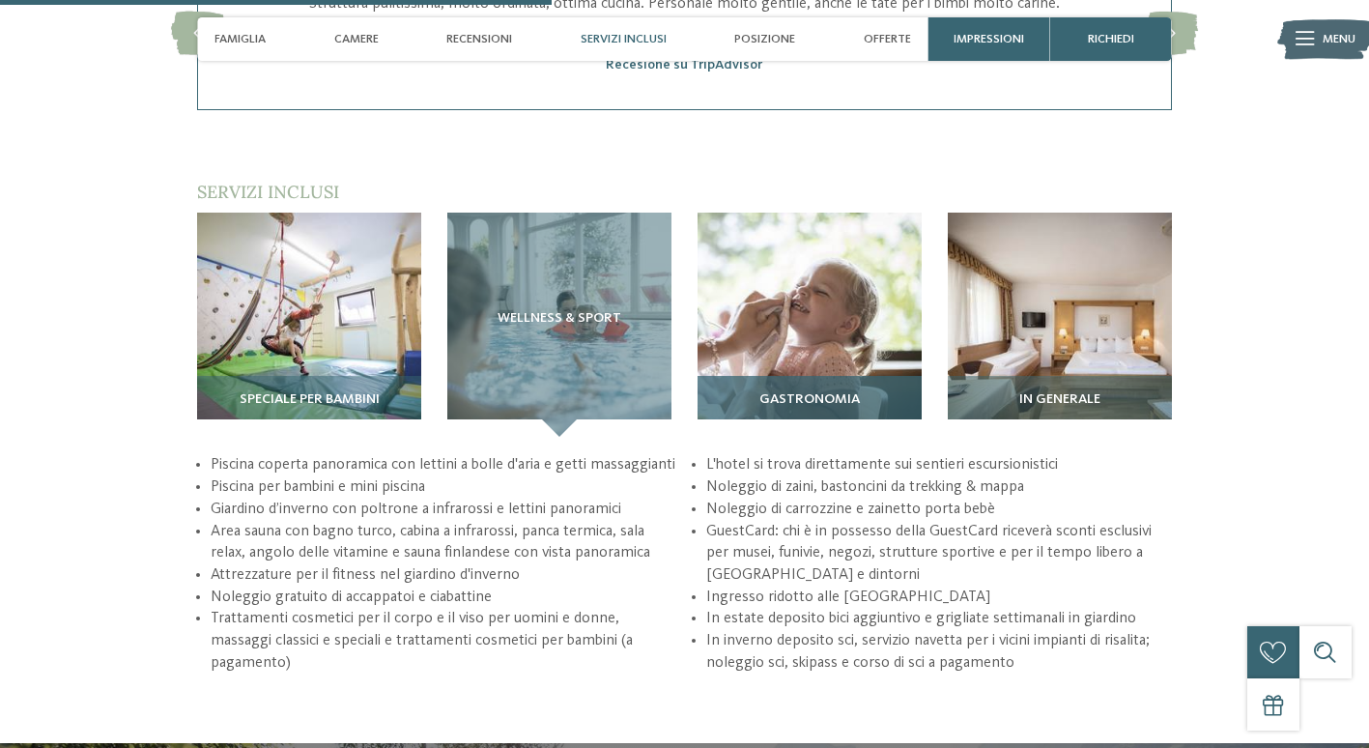
click at [774, 384] on div "Gastronomia" at bounding box center [809, 406] width 224 height 61
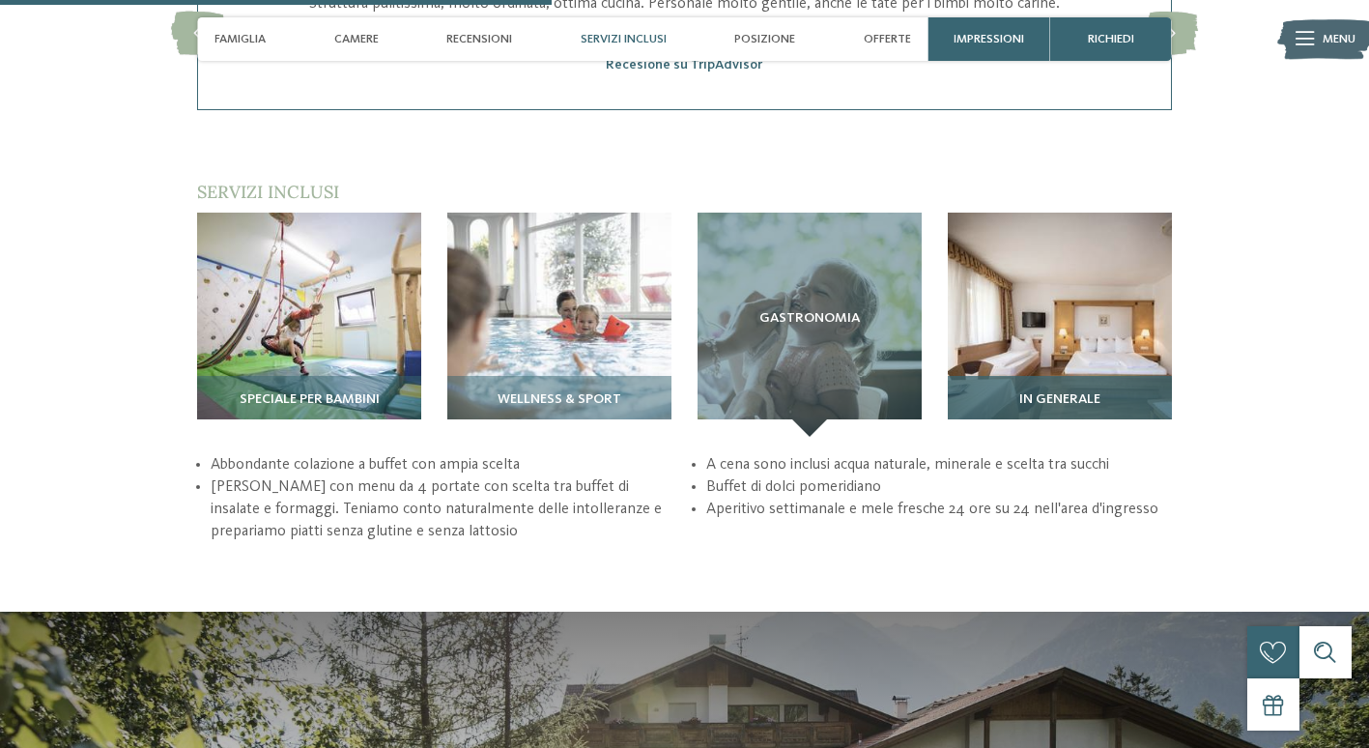
click at [1064, 402] on span "In generale" at bounding box center [1059, 399] width 81 height 15
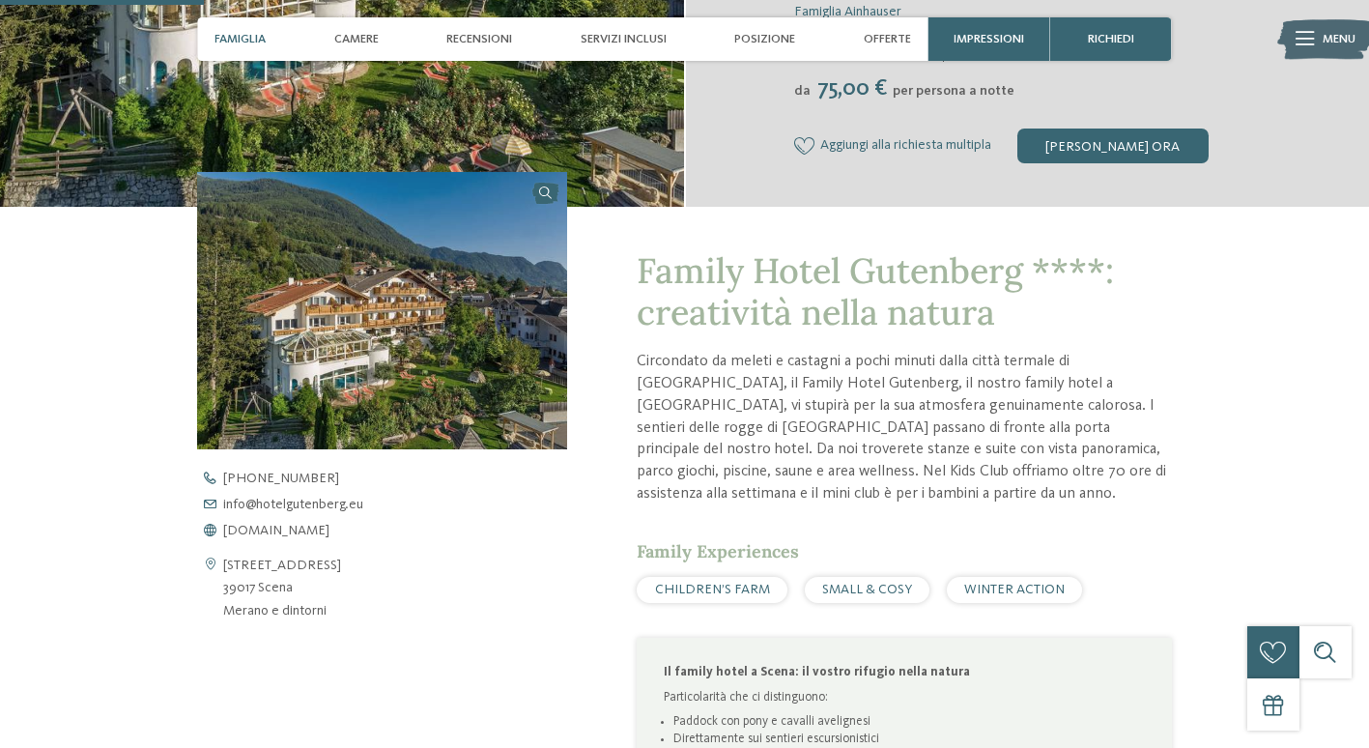
scroll to position [193, 0]
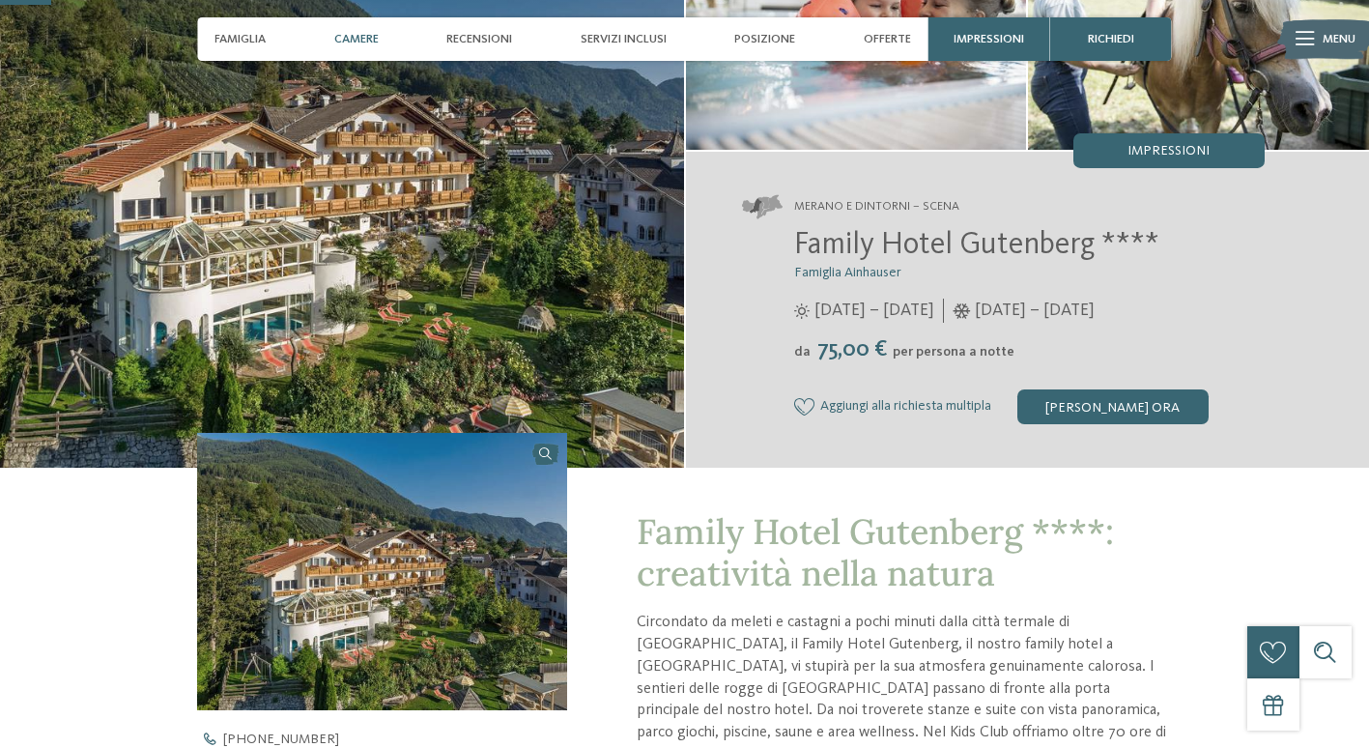
click at [347, 45] on span "Camere" at bounding box center [356, 39] width 44 height 14
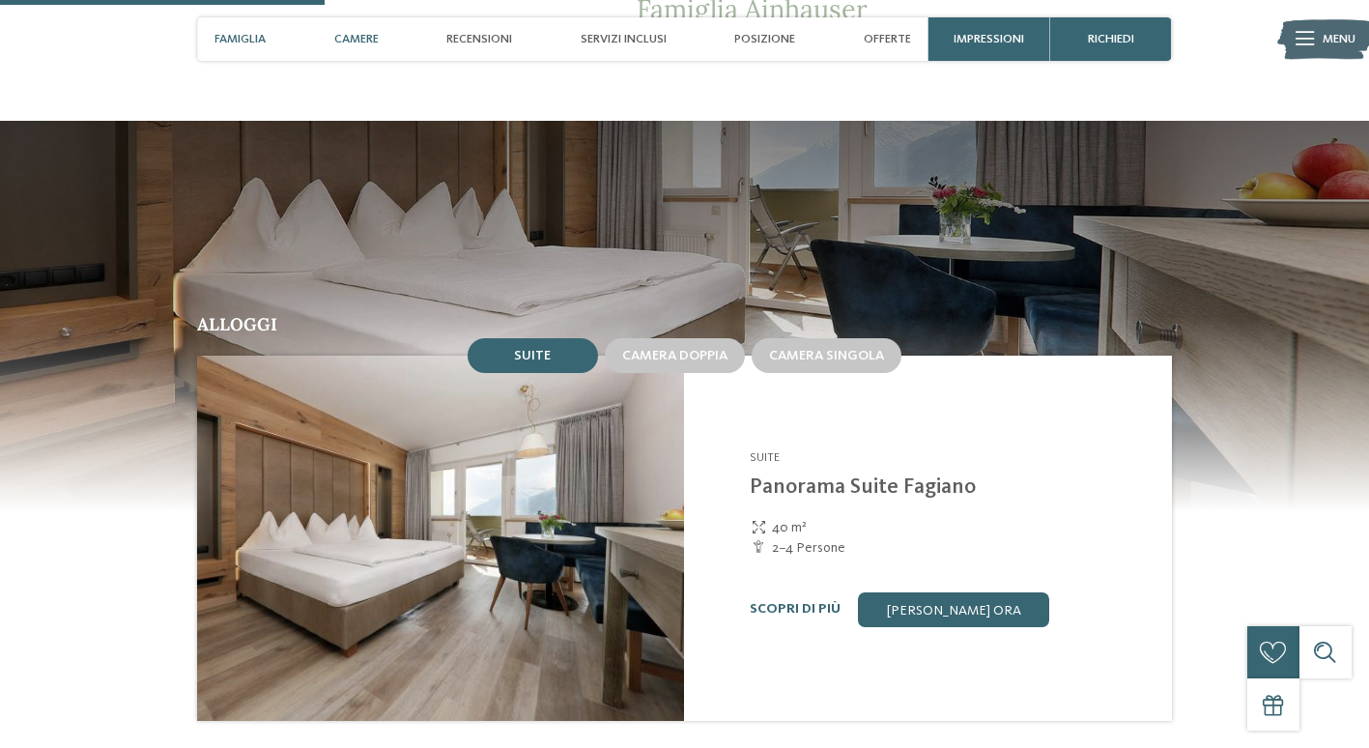
scroll to position [1306, 0]
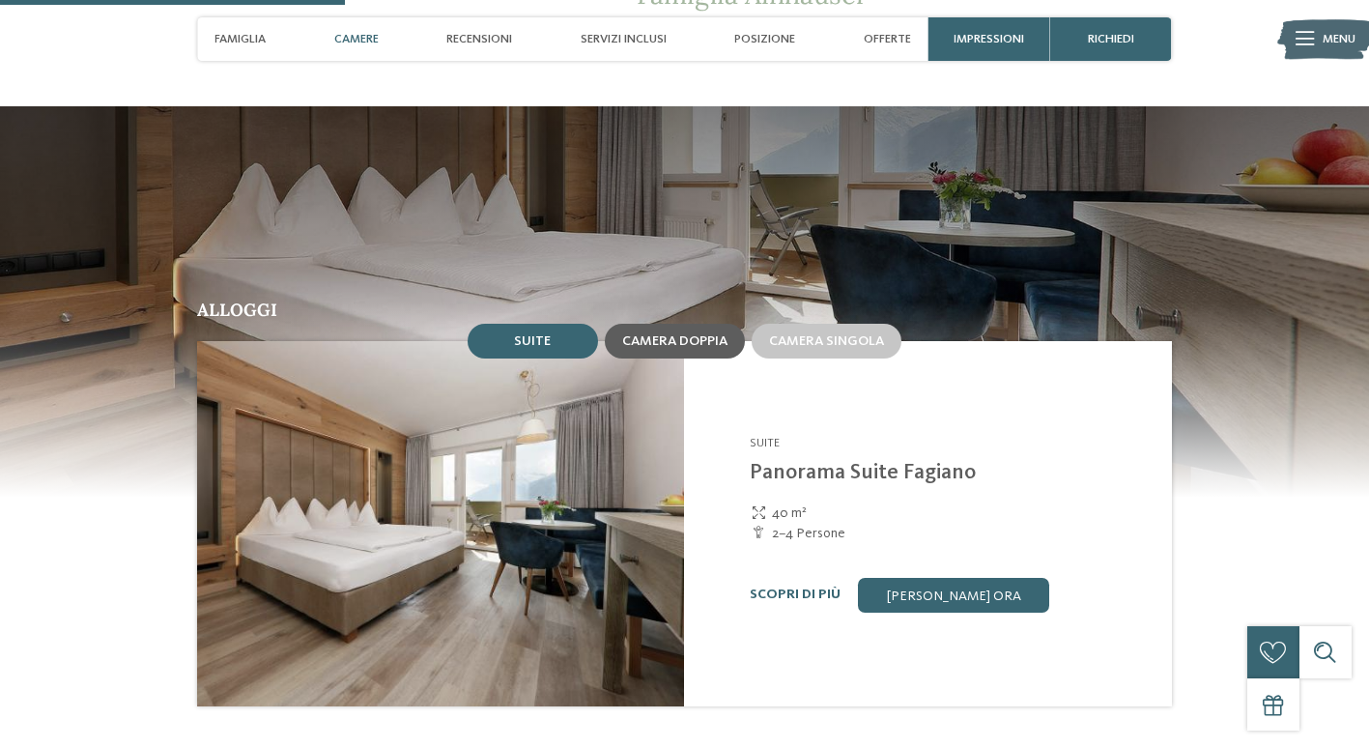
click at [695, 340] on span "Camera doppia" at bounding box center [674, 341] width 105 height 14
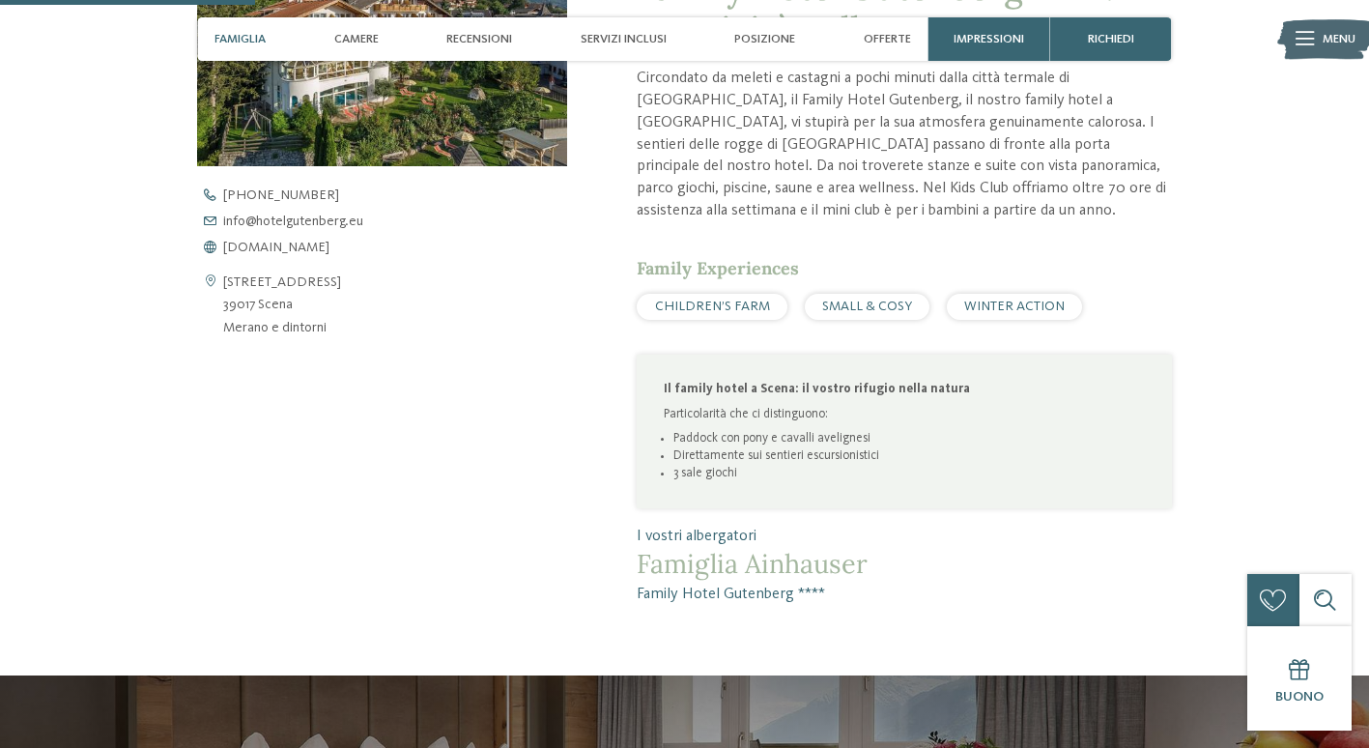
scroll to position [726, 0]
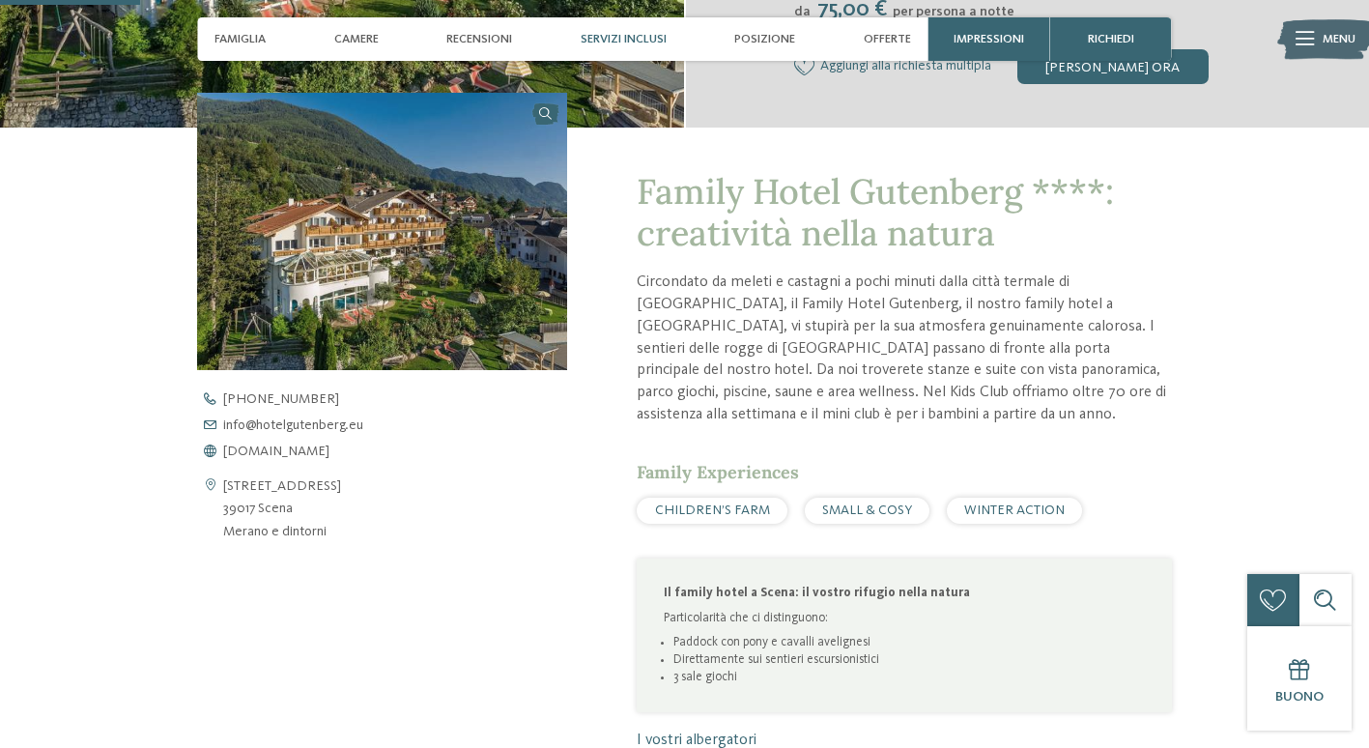
click at [638, 42] on span "Servizi inclusi" at bounding box center [623, 39] width 86 height 14
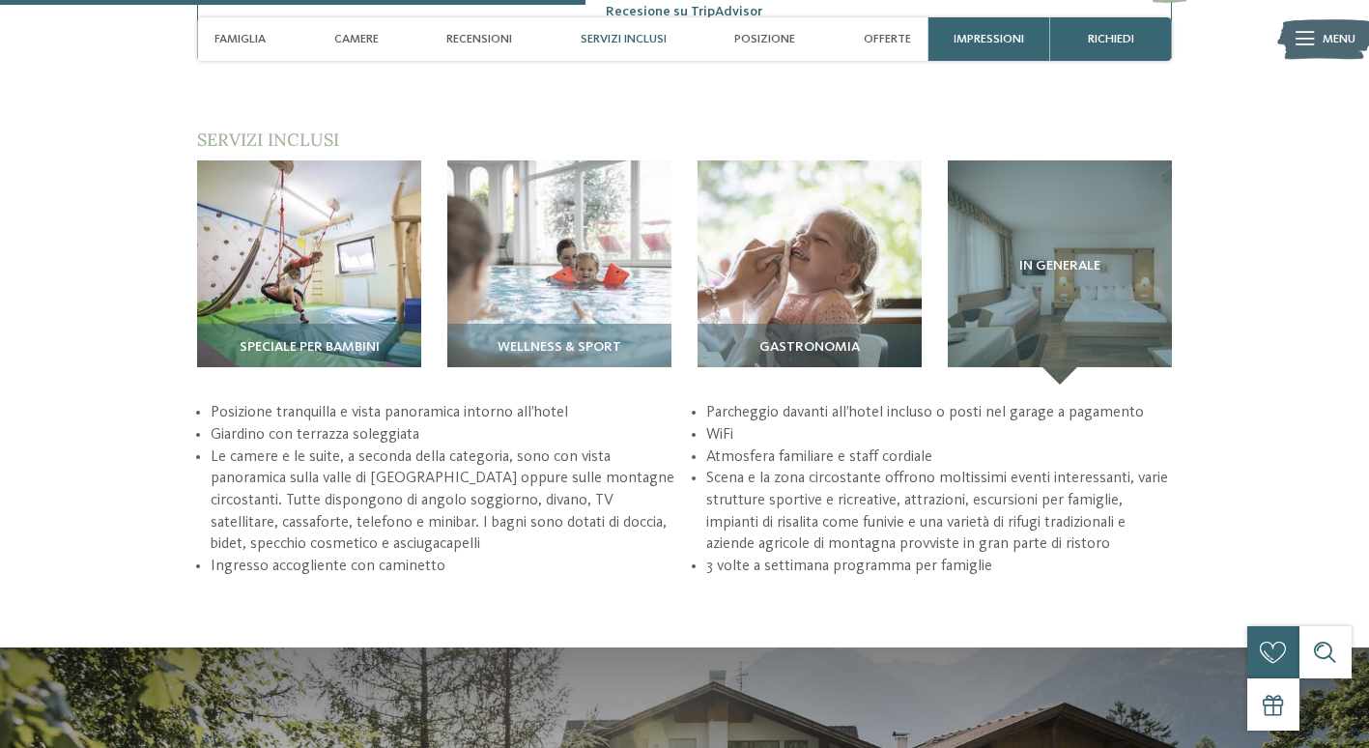
scroll to position [2225, 0]
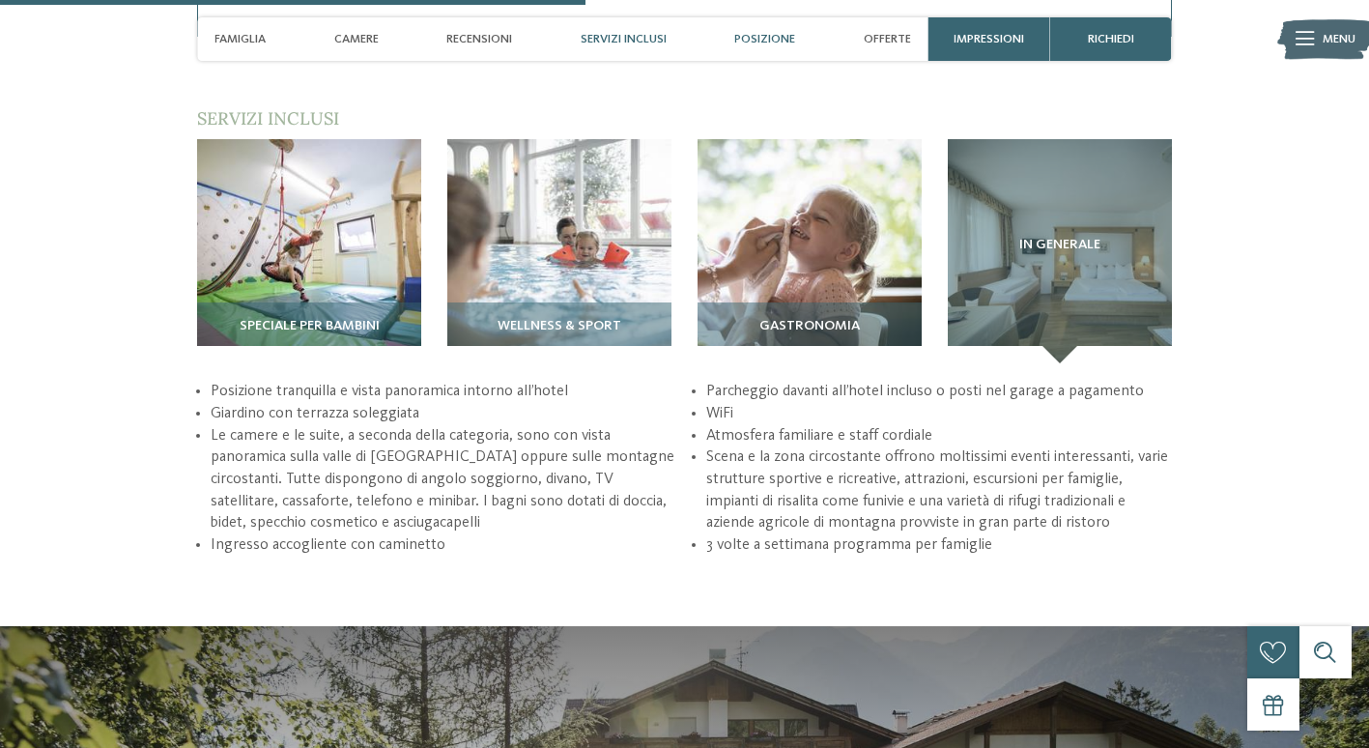
click at [761, 43] on span "Posizione" at bounding box center [764, 39] width 61 height 14
click at [769, 39] on span "Posizione" at bounding box center [764, 39] width 61 height 14
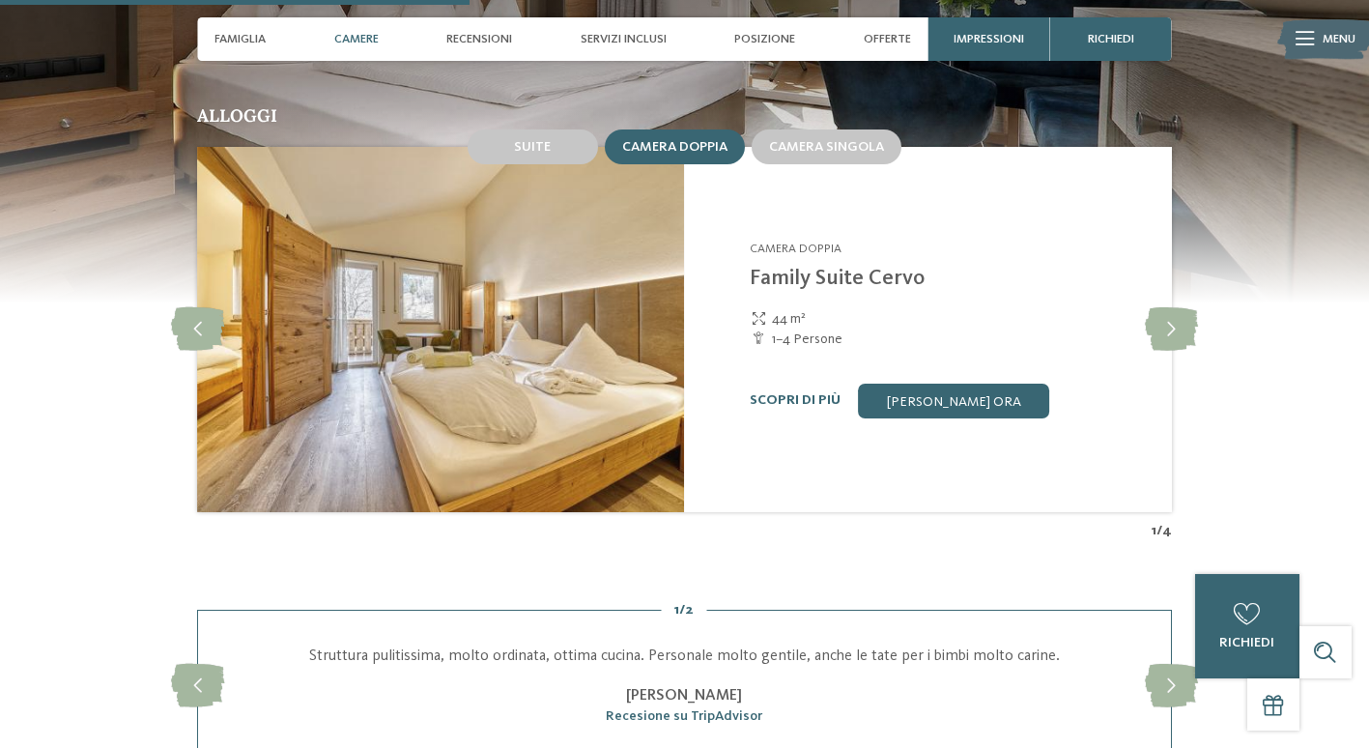
scroll to position [1453, 0]
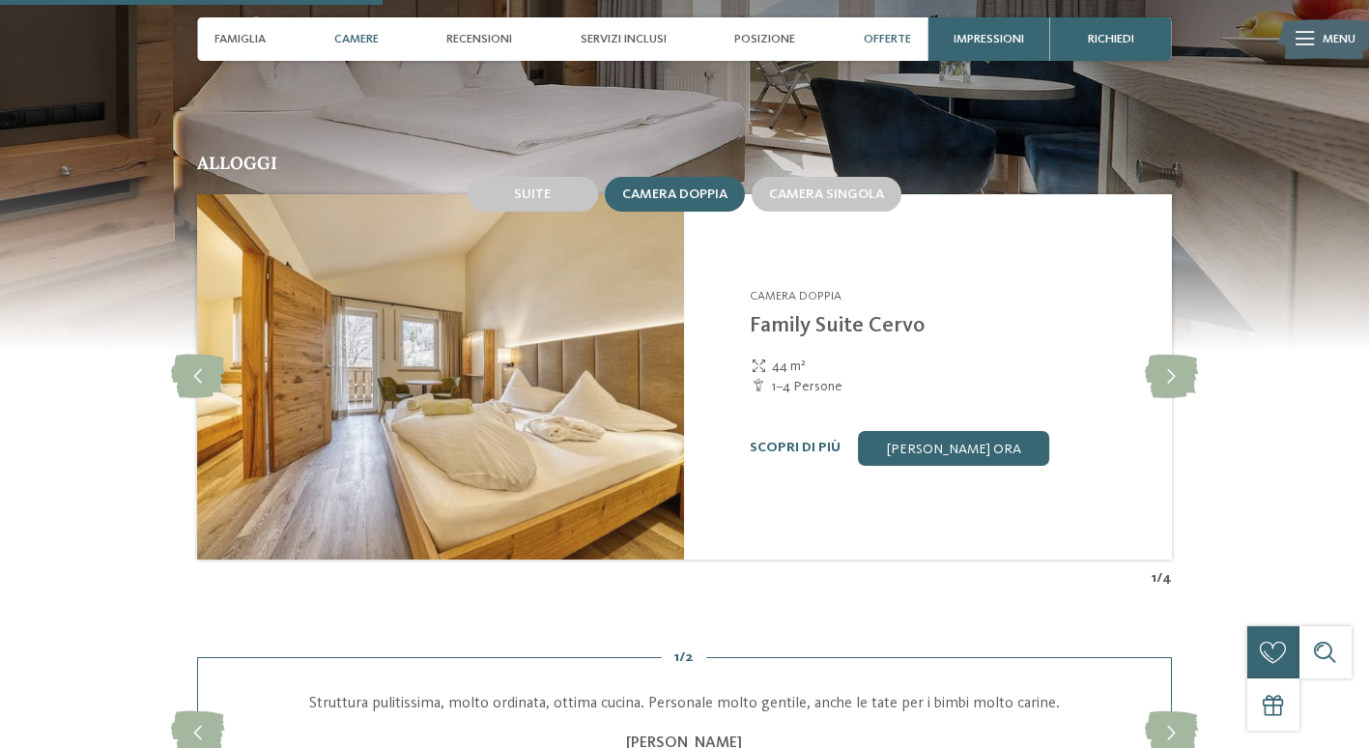
click at [891, 37] on span "Offerte" at bounding box center [886, 39] width 47 height 14
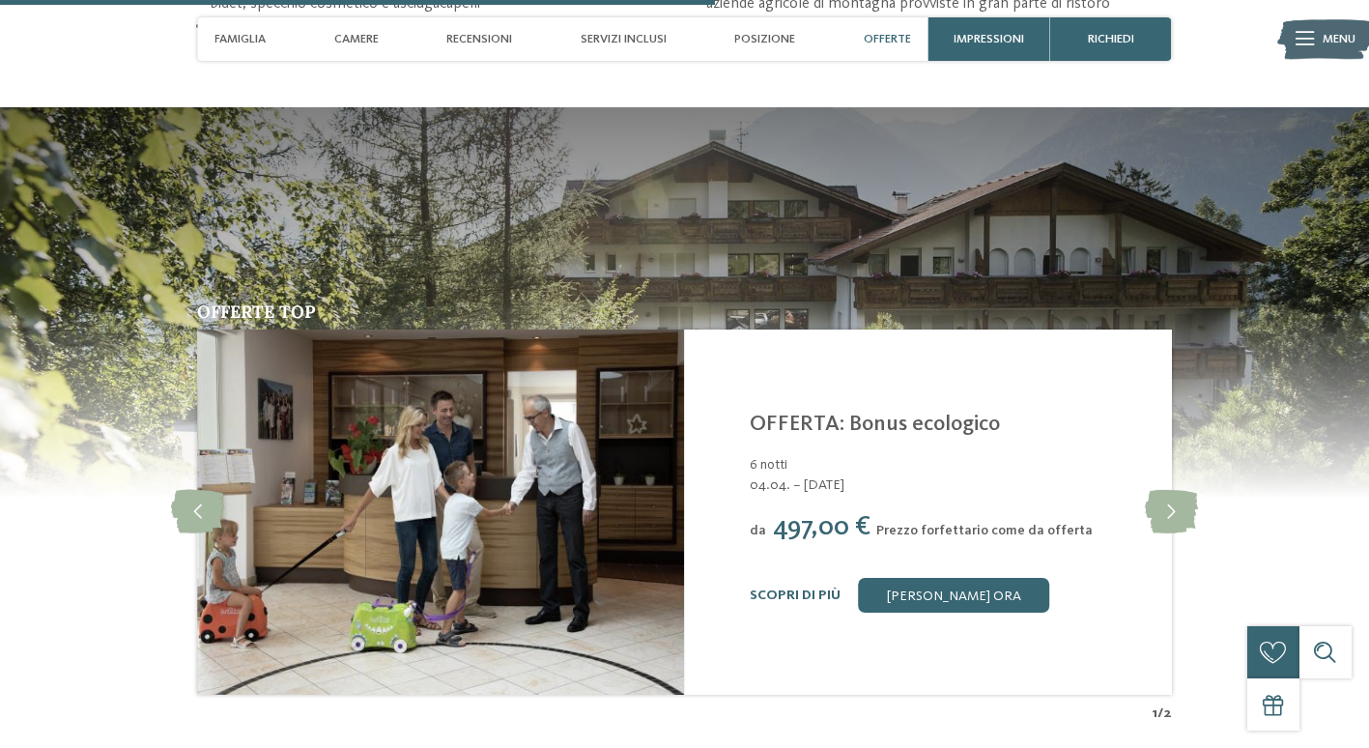
scroll to position [2745, 0]
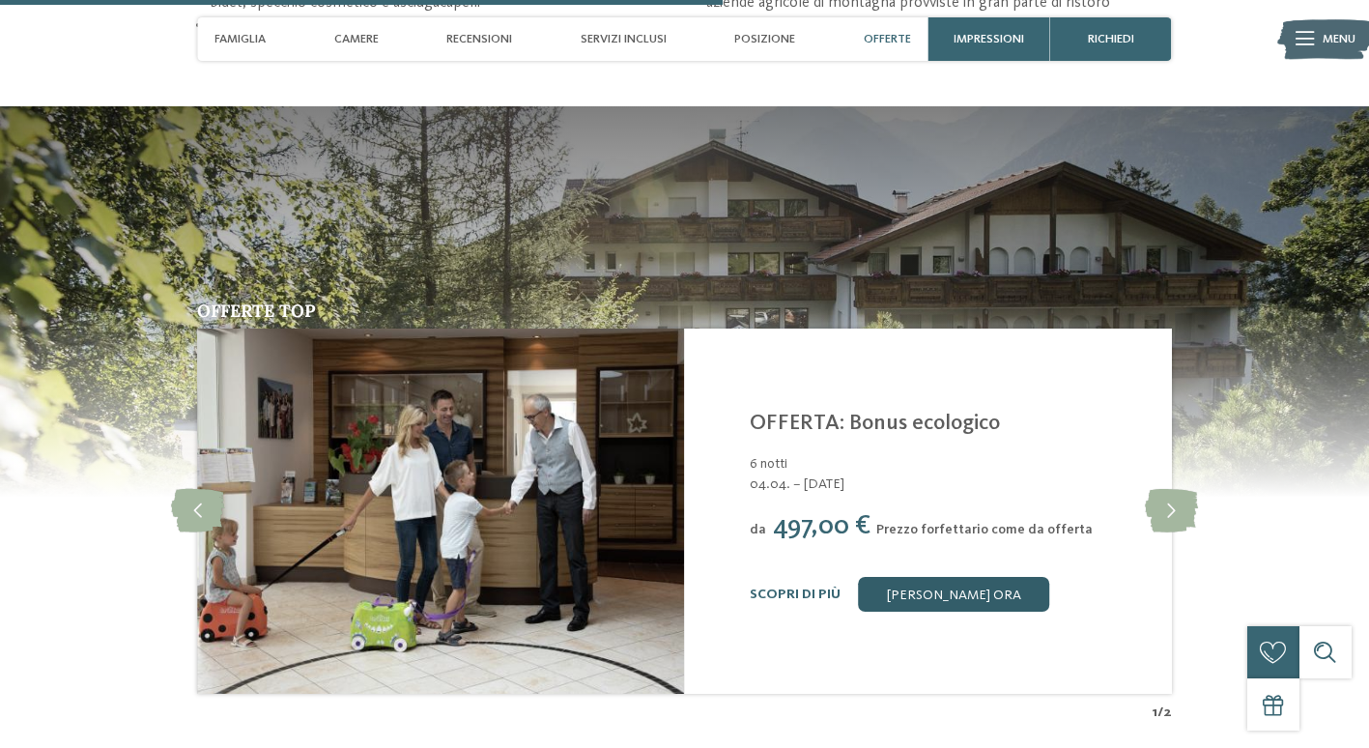
click at [957, 592] on link "[PERSON_NAME] ora" at bounding box center [953, 594] width 191 height 35
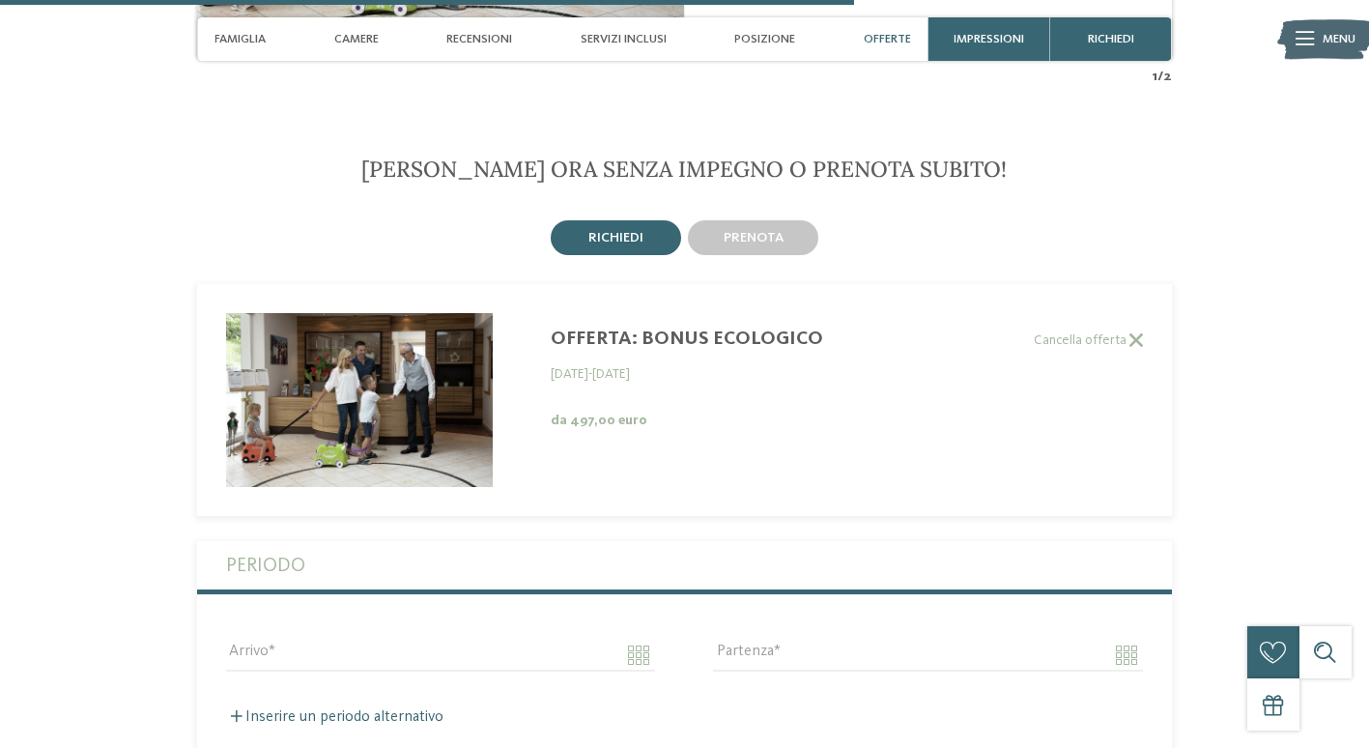
scroll to position [3491, 0]
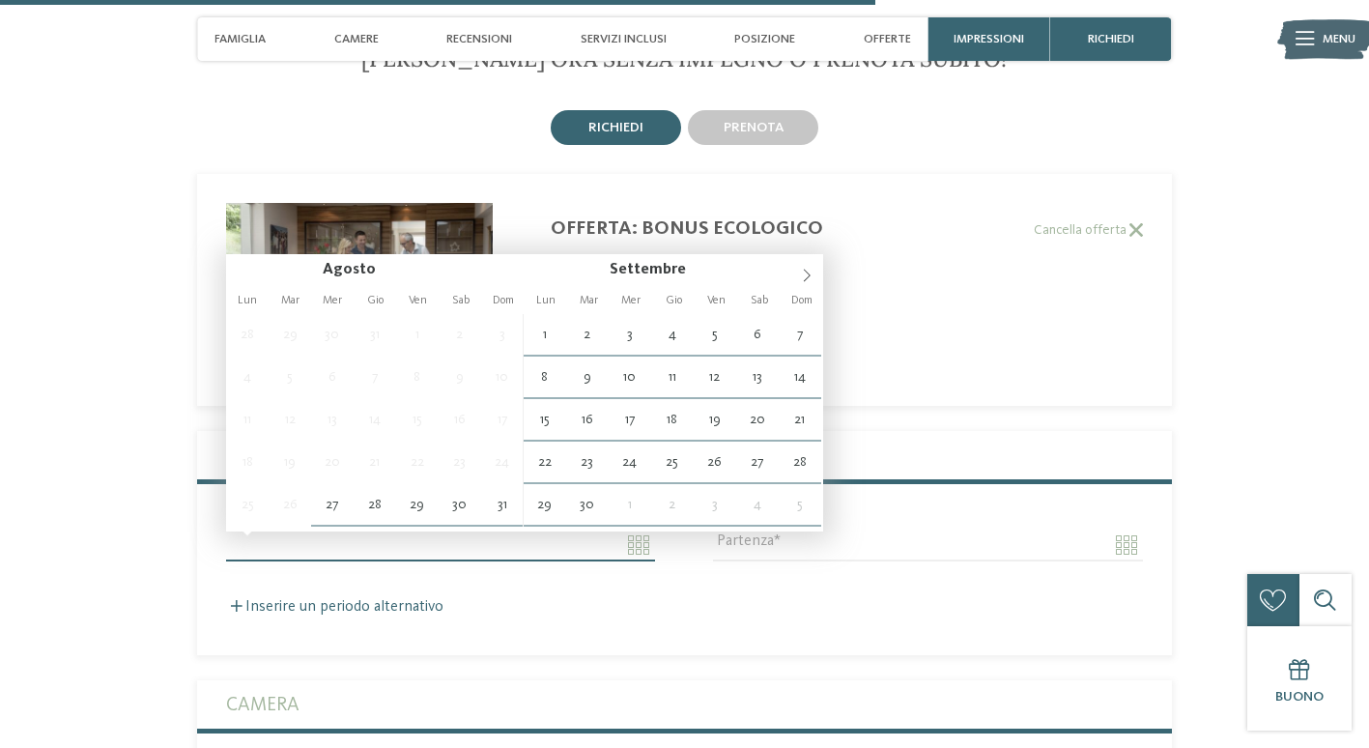
click at [640, 548] on input "Arrivo" at bounding box center [440, 544] width 429 height 33
click at [805, 275] on icon at bounding box center [807, 276] width 14 height 14
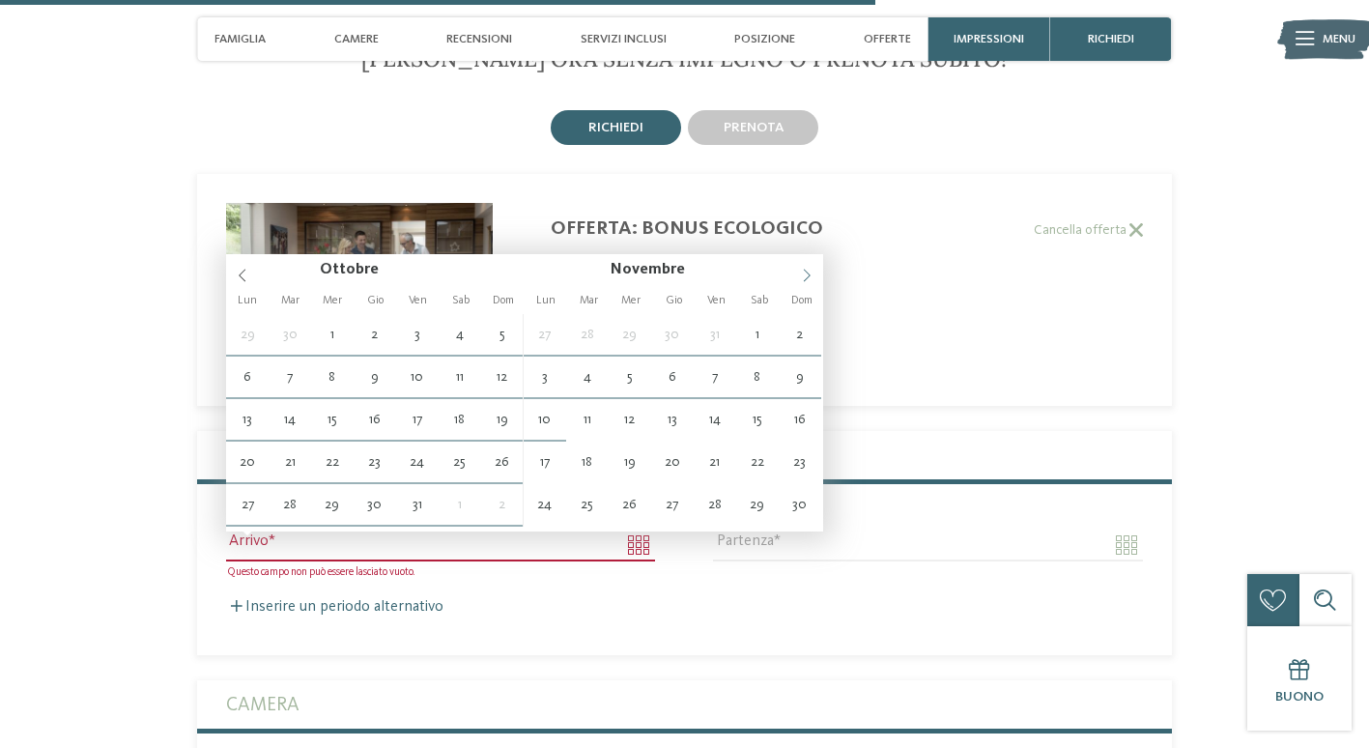
click at [805, 275] on icon at bounding box center [807, 276] width 14 height 14
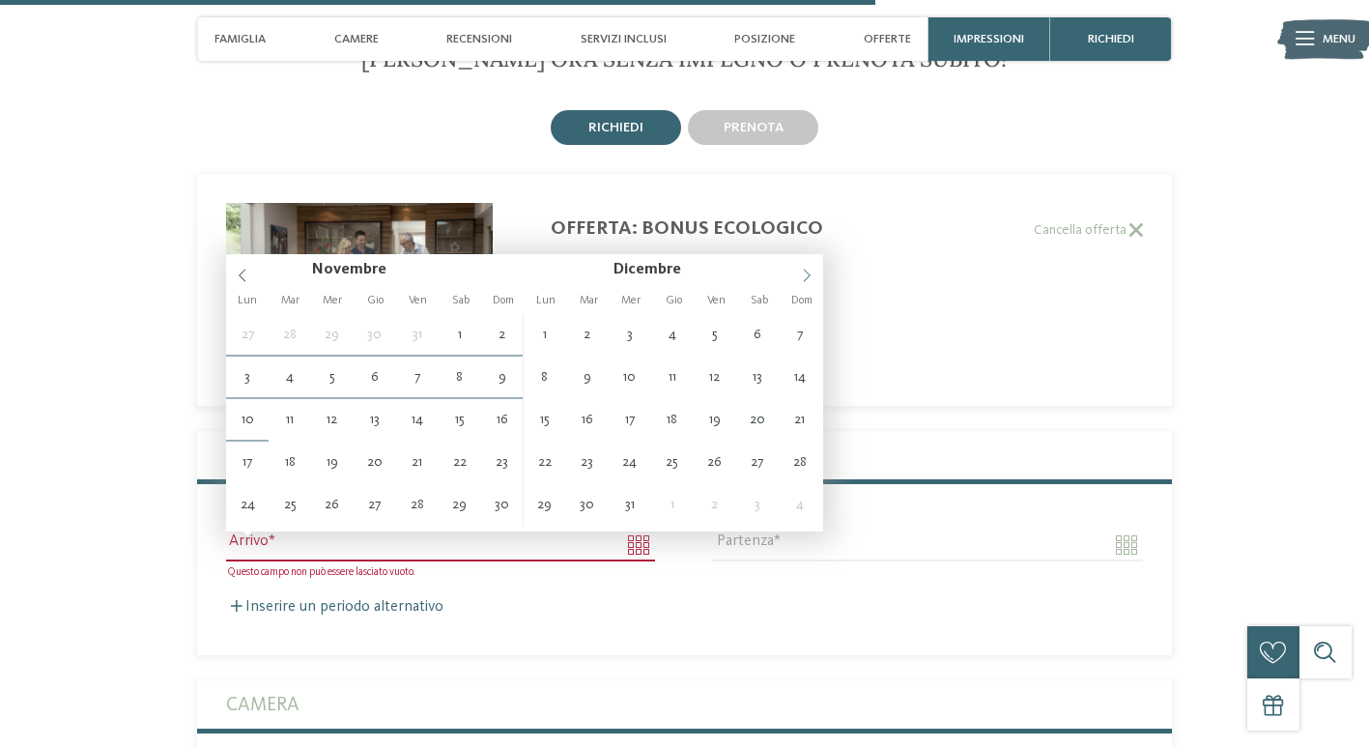
click at [805, 275] on icon at bounding box center [807, 276] width 14 height 14
type input "**********"
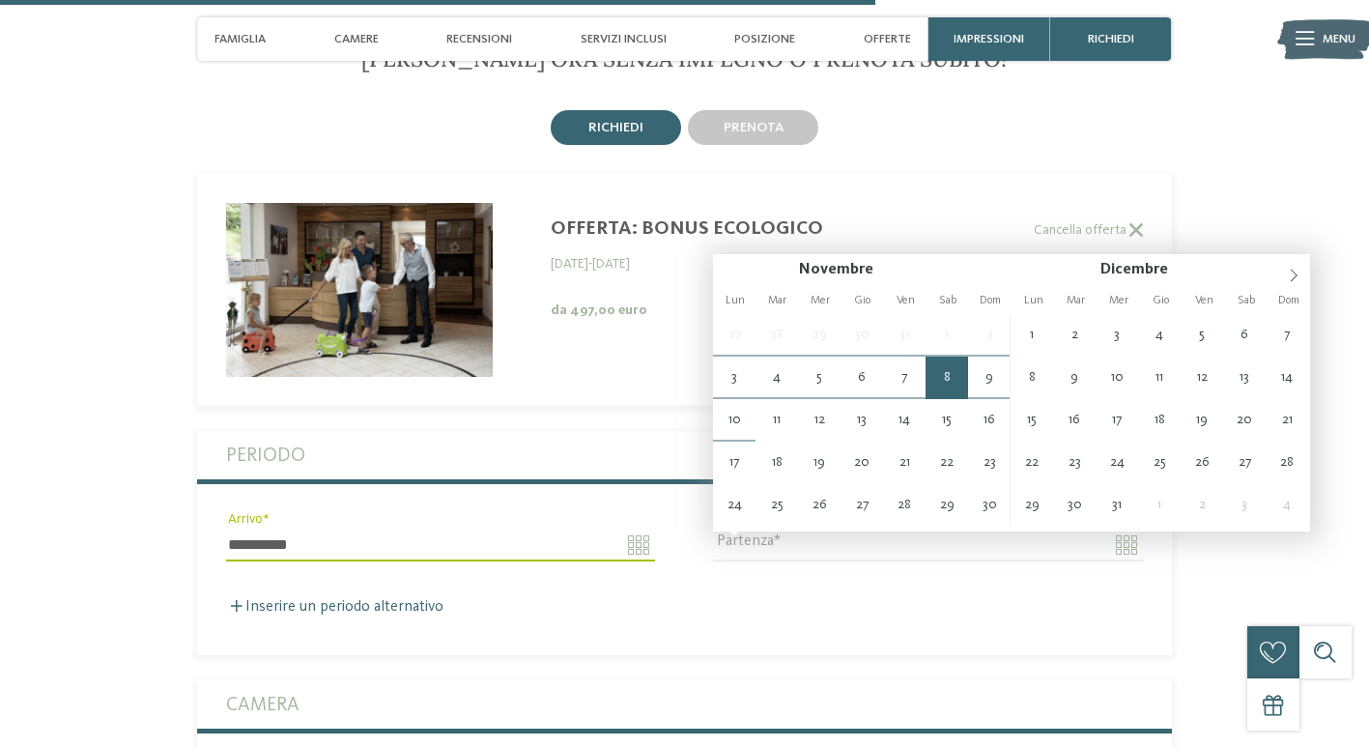
type input "**********"
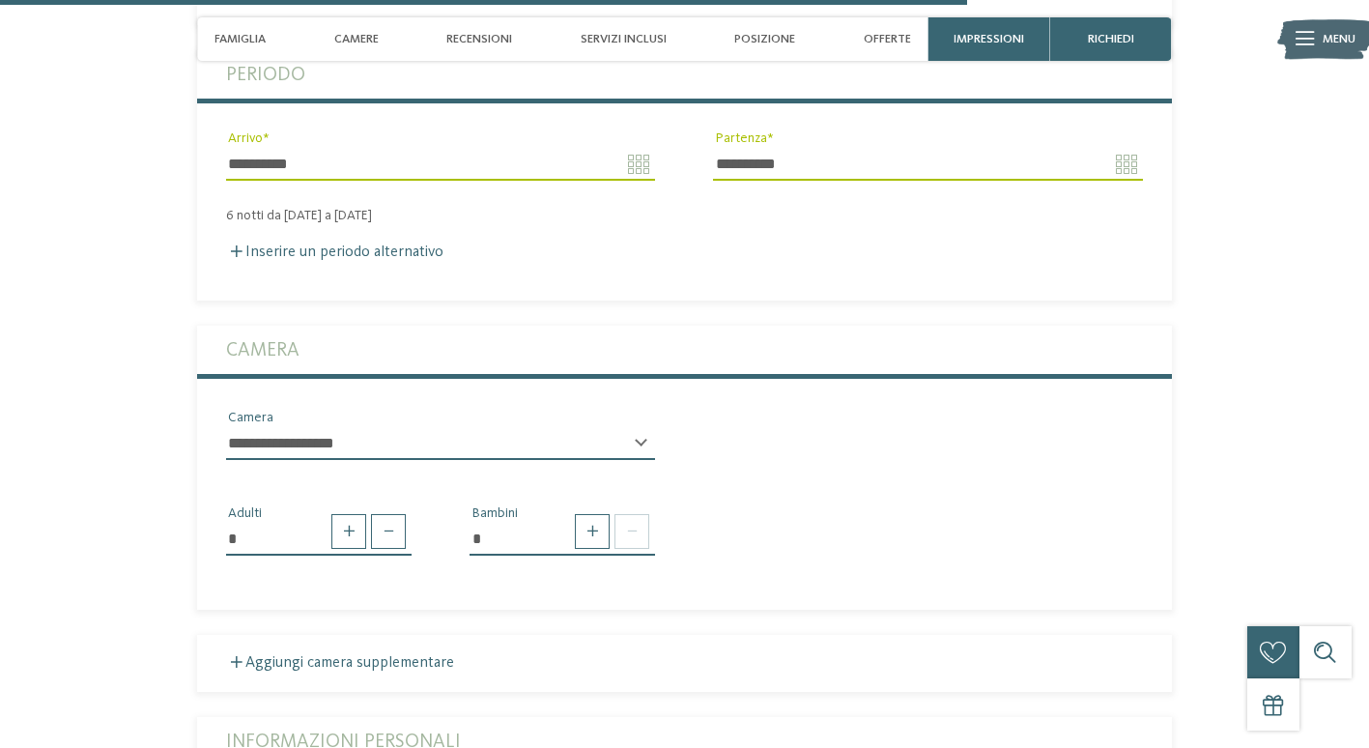
scroll to position [3877, 0]
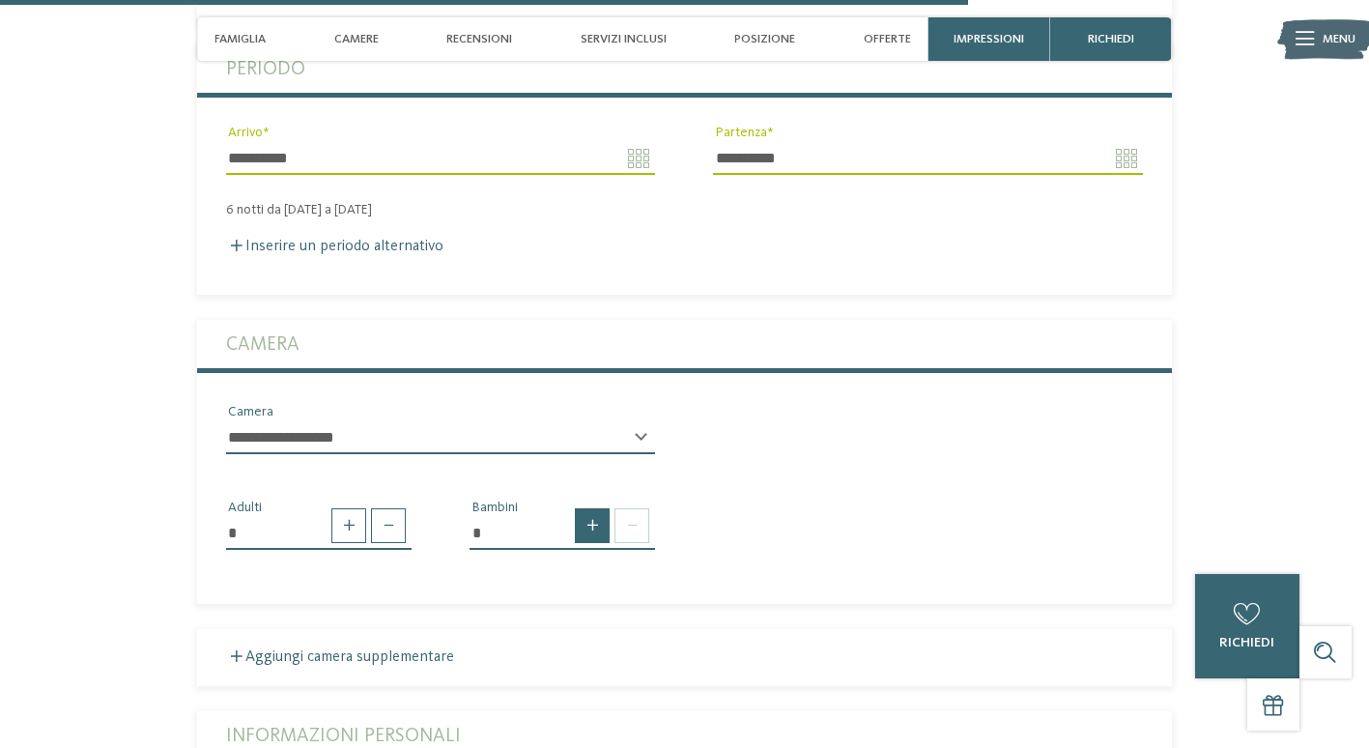
click at [589, 530] on span at bounding box center [592, 525] width 35 height 35
type input "*"
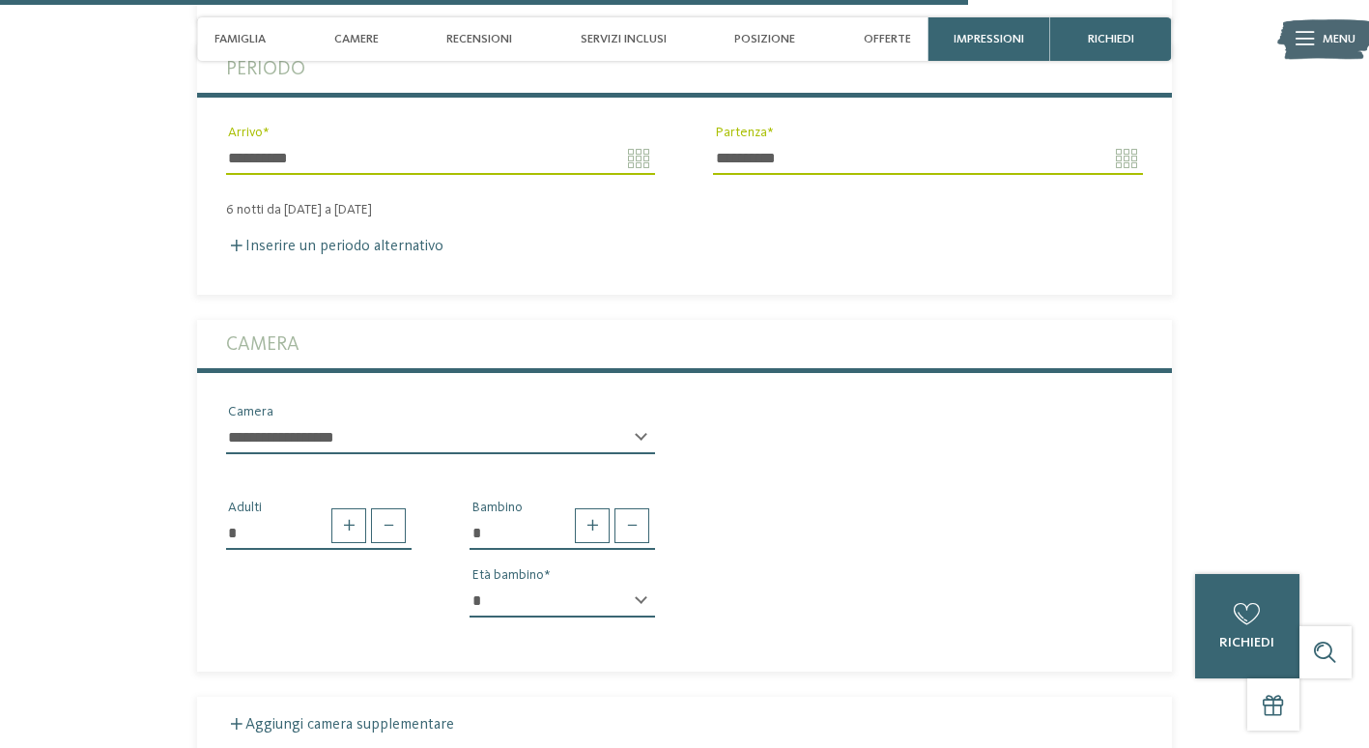
click at [571, 599] on select "* * * * * * * * * * * ** ** ** ** ** ** ** **" at bounding box center [561, 600] width 185 height 33
select select "*"
click at [469, 584] on select "* * * * * * * * * * * ** ** ** ** ** ** ** **" at bounding box center [561, 600] width 185 height 33
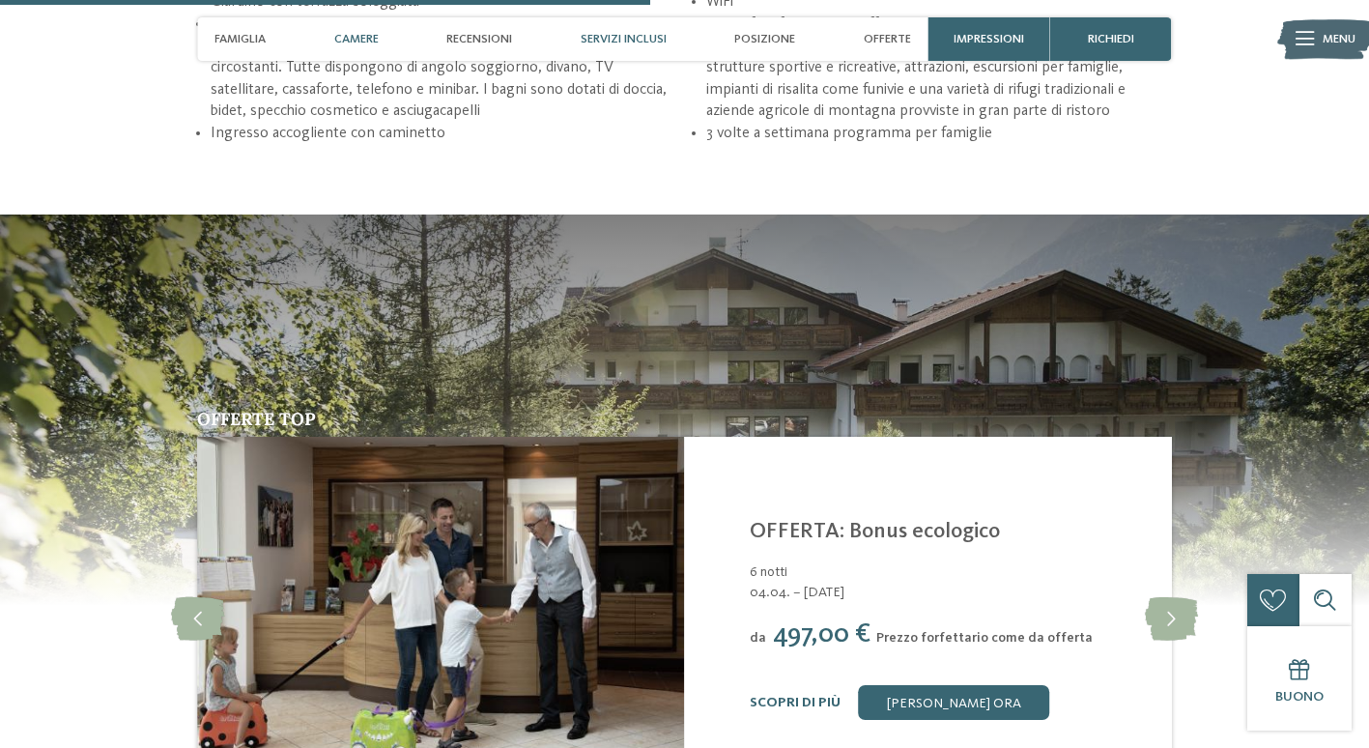
scroll to position [2332, 0]
